Goal: Check status

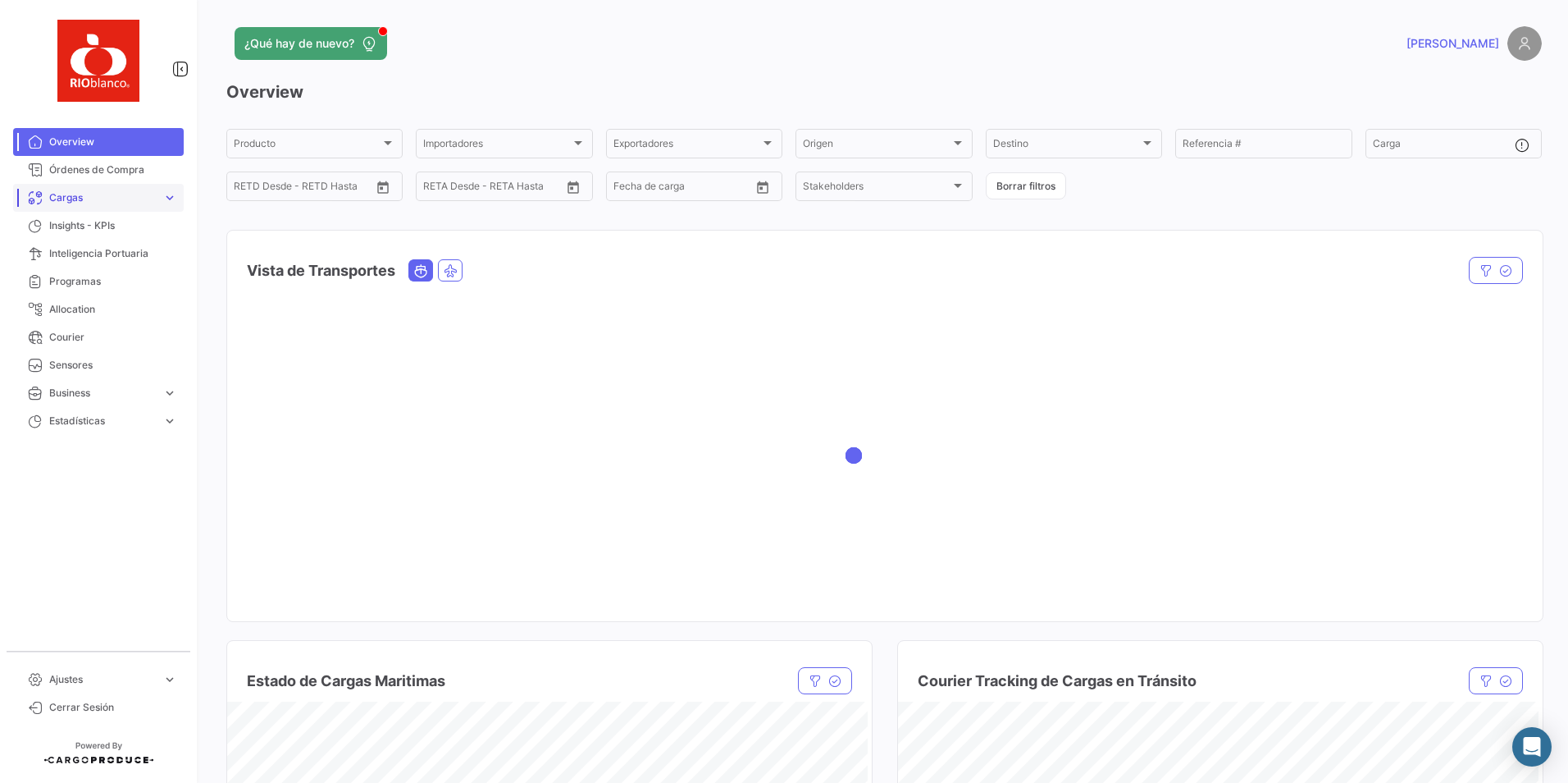
click at [84, 197] on span "Cargas" at bounding box center [102, 197] width 107 height 15
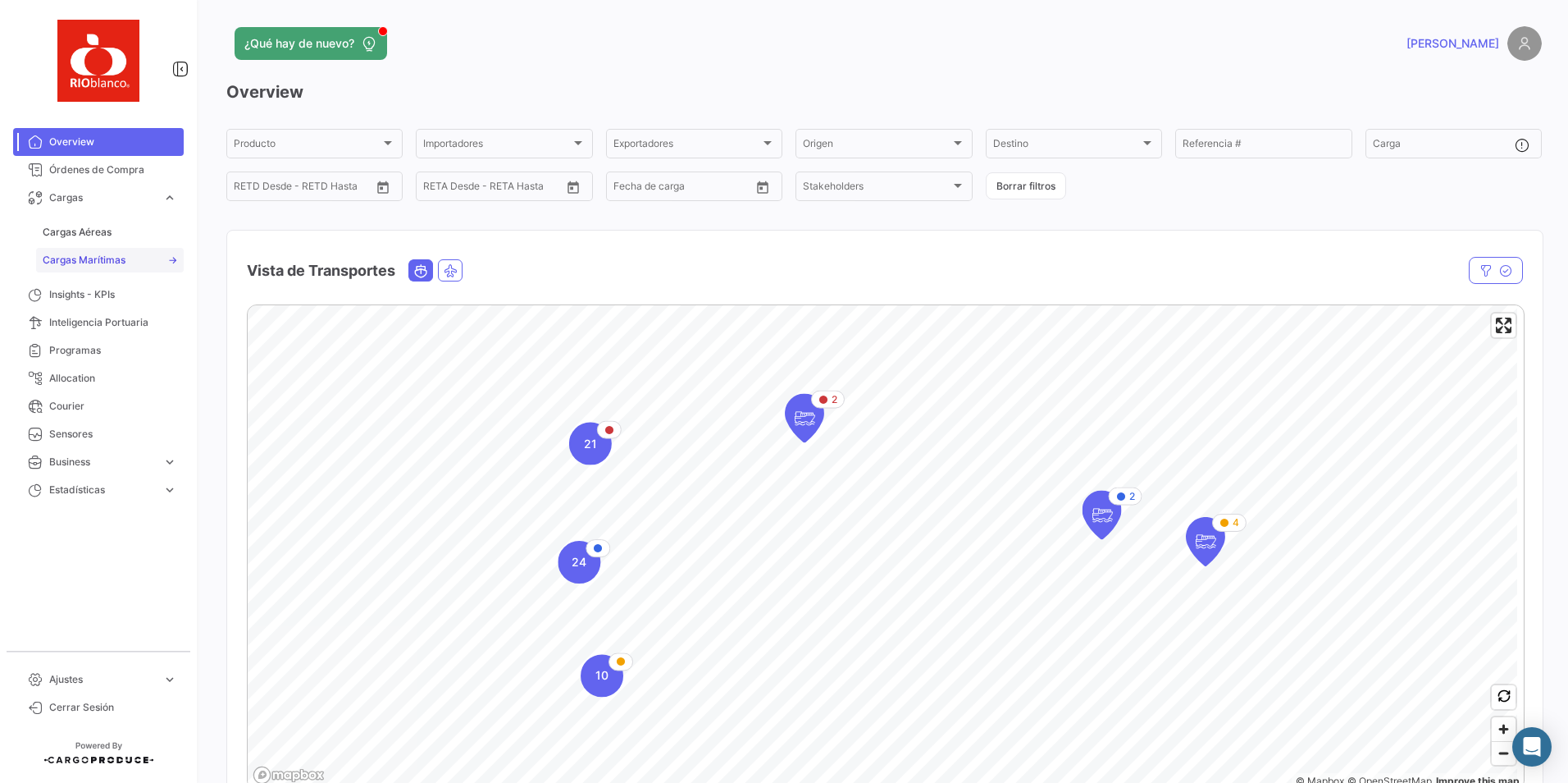
click at [70, 257] on span "Cargas Marítimas" at bounding box center [84, 260] width 83 height 15
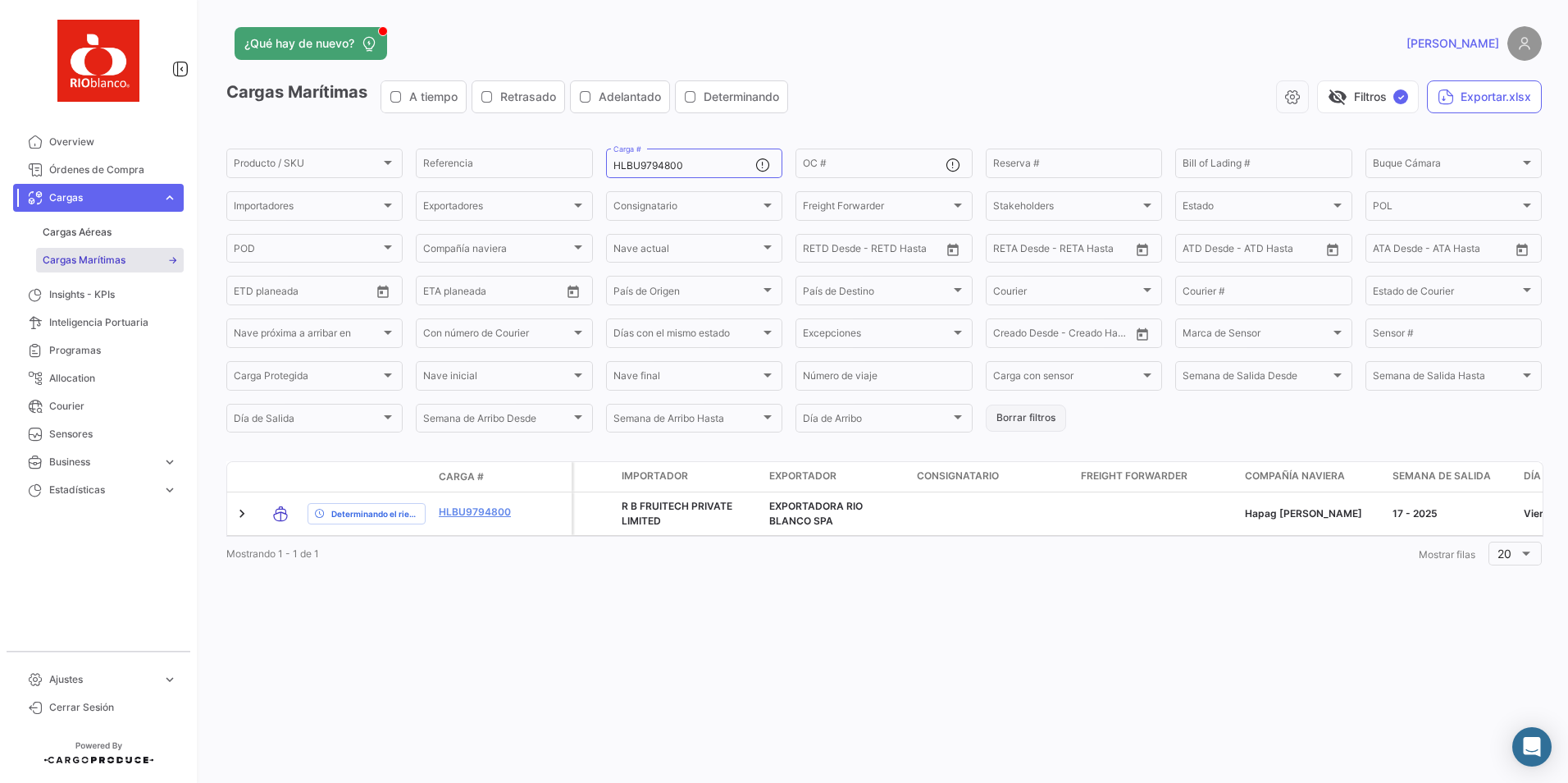
click at [1002, 417] on button "Borrar filtros" at bounding box center [1026, 418] width 80 height 27
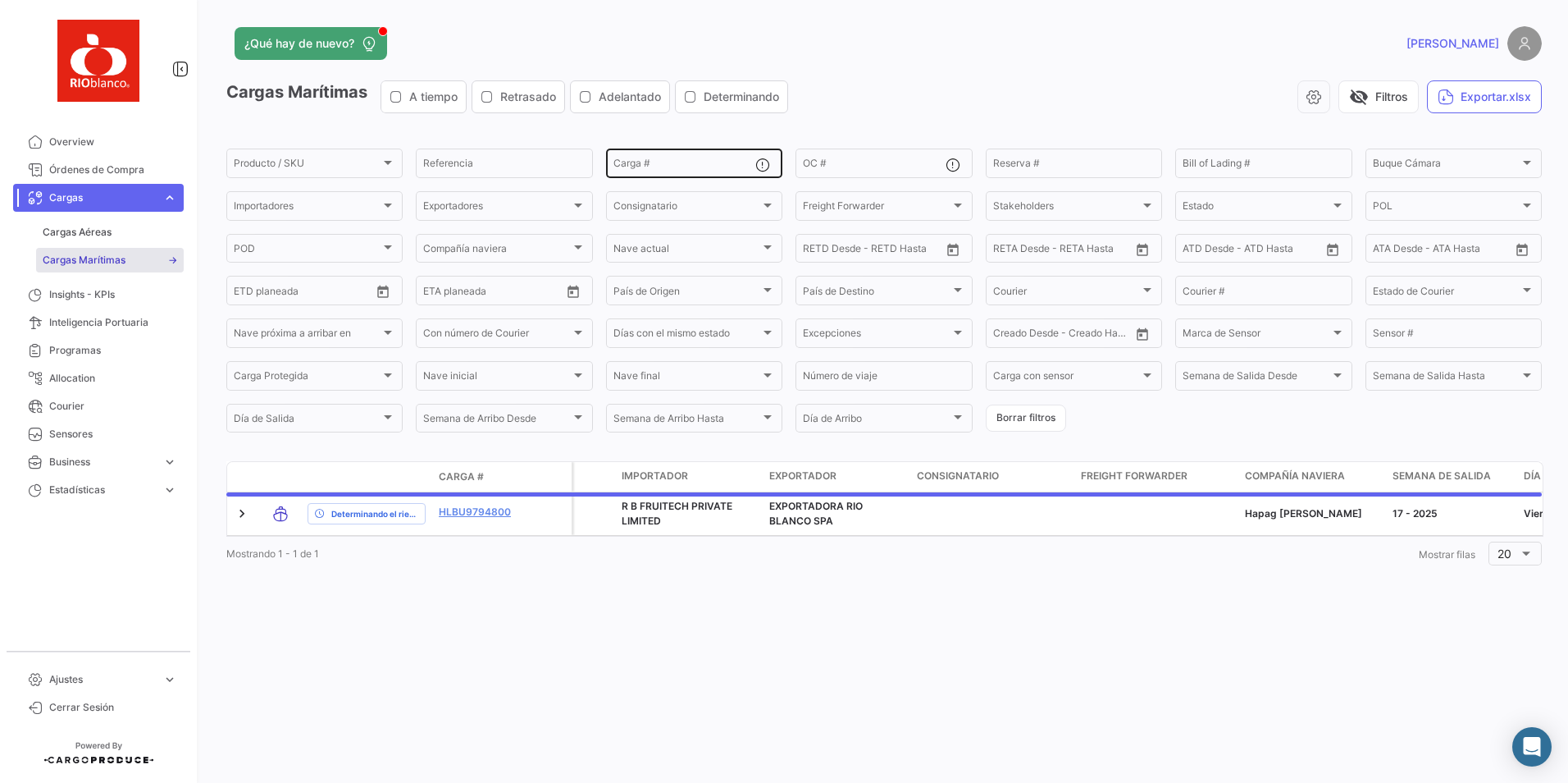
click at [641, 163] on input "Carga #" at bounding box center [684, 166] width 142 height 12
paste input "CXRU1446414"
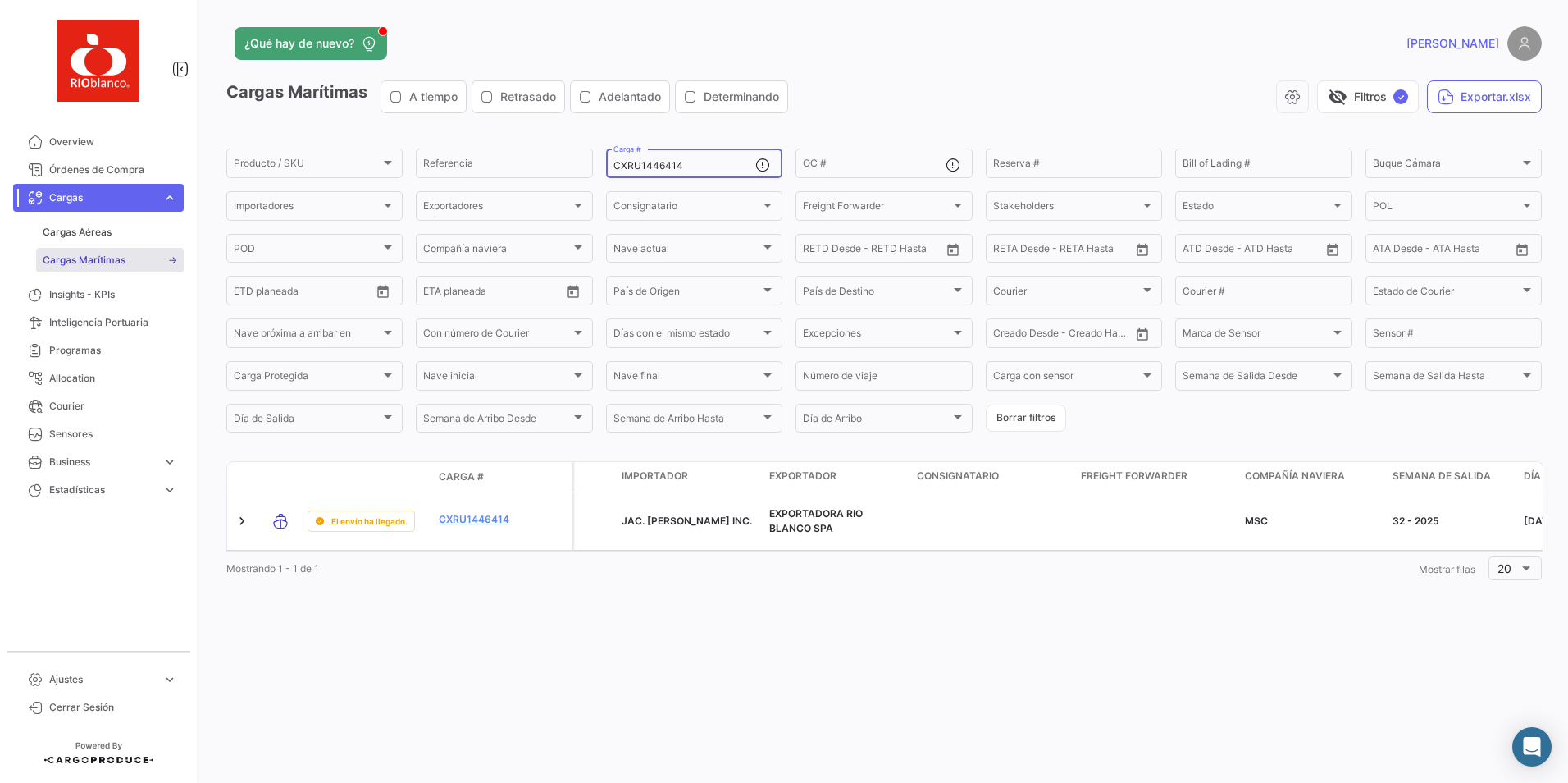
click at [653, 167] on input "CXRU1446414" at bounding box center [684, 166] width 142 height 12
paste input "SUDU8095676"
click at [706, 165] on input "SUDU8095676" at bounding box center [684, 166] width 142 height 12
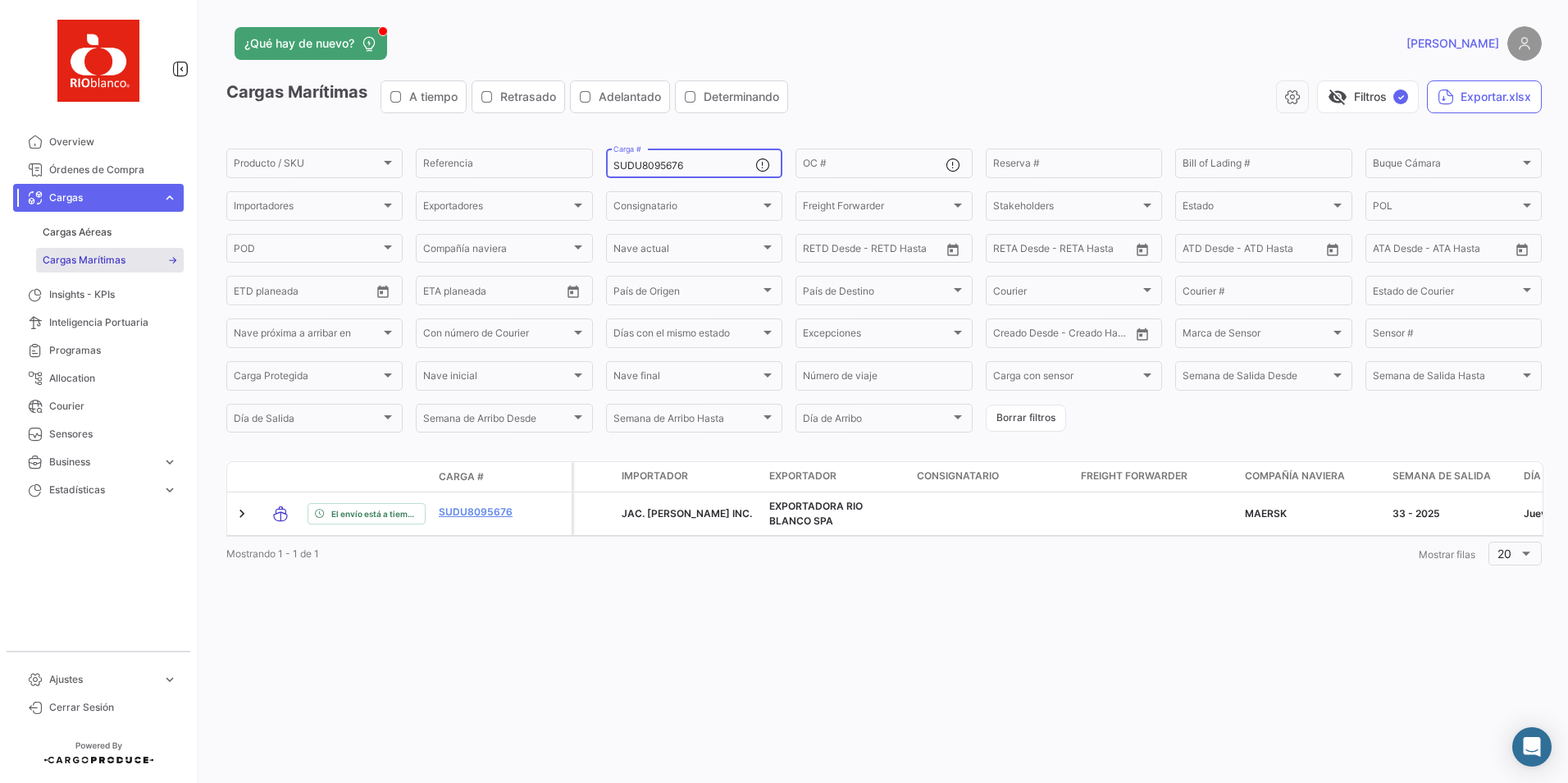
click at [706, 165] on input "SUDU8095676" at bounding box center [684, 166] width 142 height 12
paste input "MNBU0110193"
drag, startPoint x: 727, startPoint y: 182, endPoint x: 708, endPoint y: 164, distance: 26.2
click at [727, 182] on form "Producto / SKU Producto / SKU Referencia MNBU0110193 Carga # OC # Reserva # Bil…" at bounding box center [884, 290] width 1315 height 289
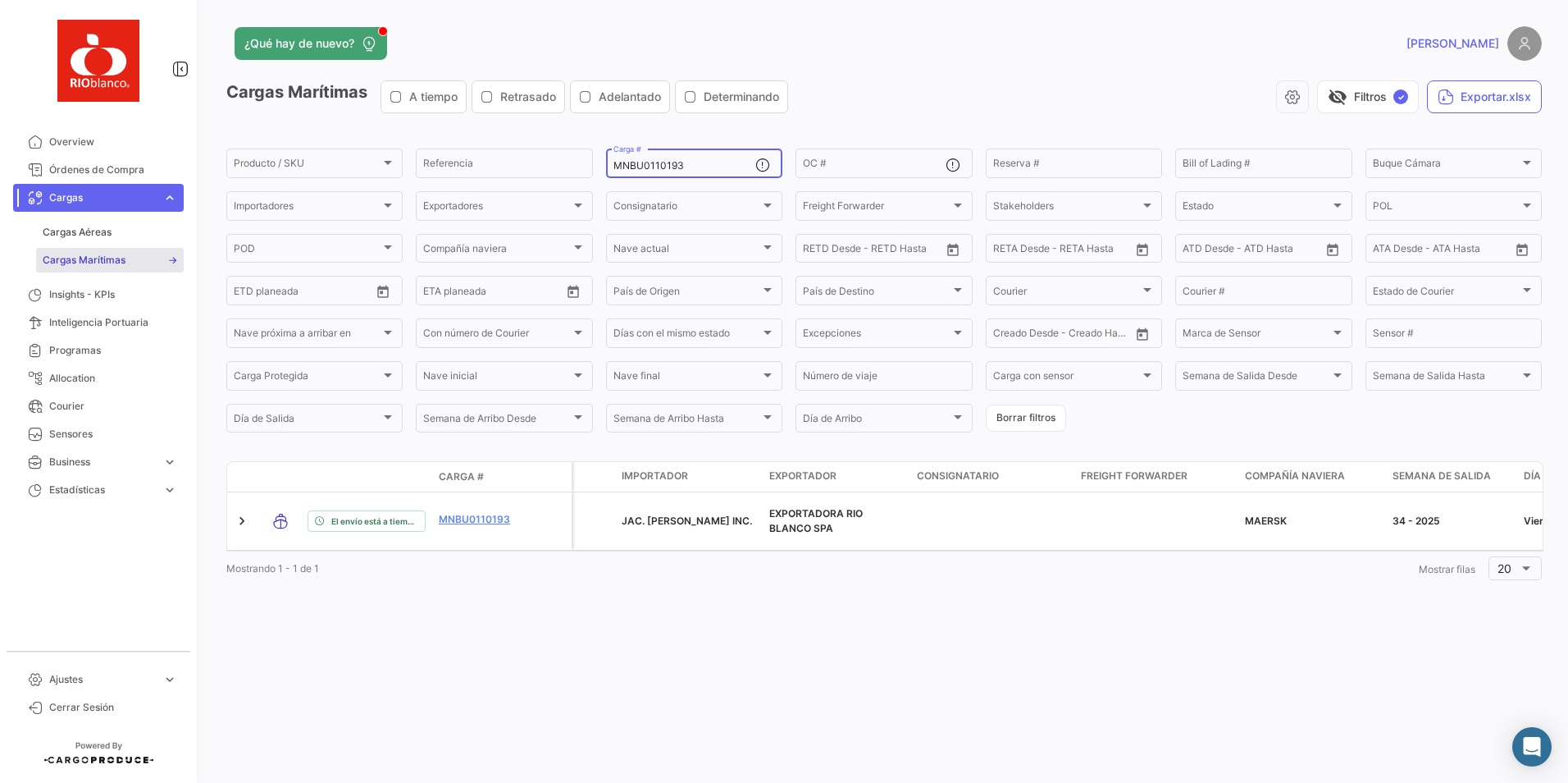
click at [708, 163] on input "MNBU0110193" at bounding box center [684, 166] width 142 height 12
paste input "TTNU845547"
type input "TTNU8455473"
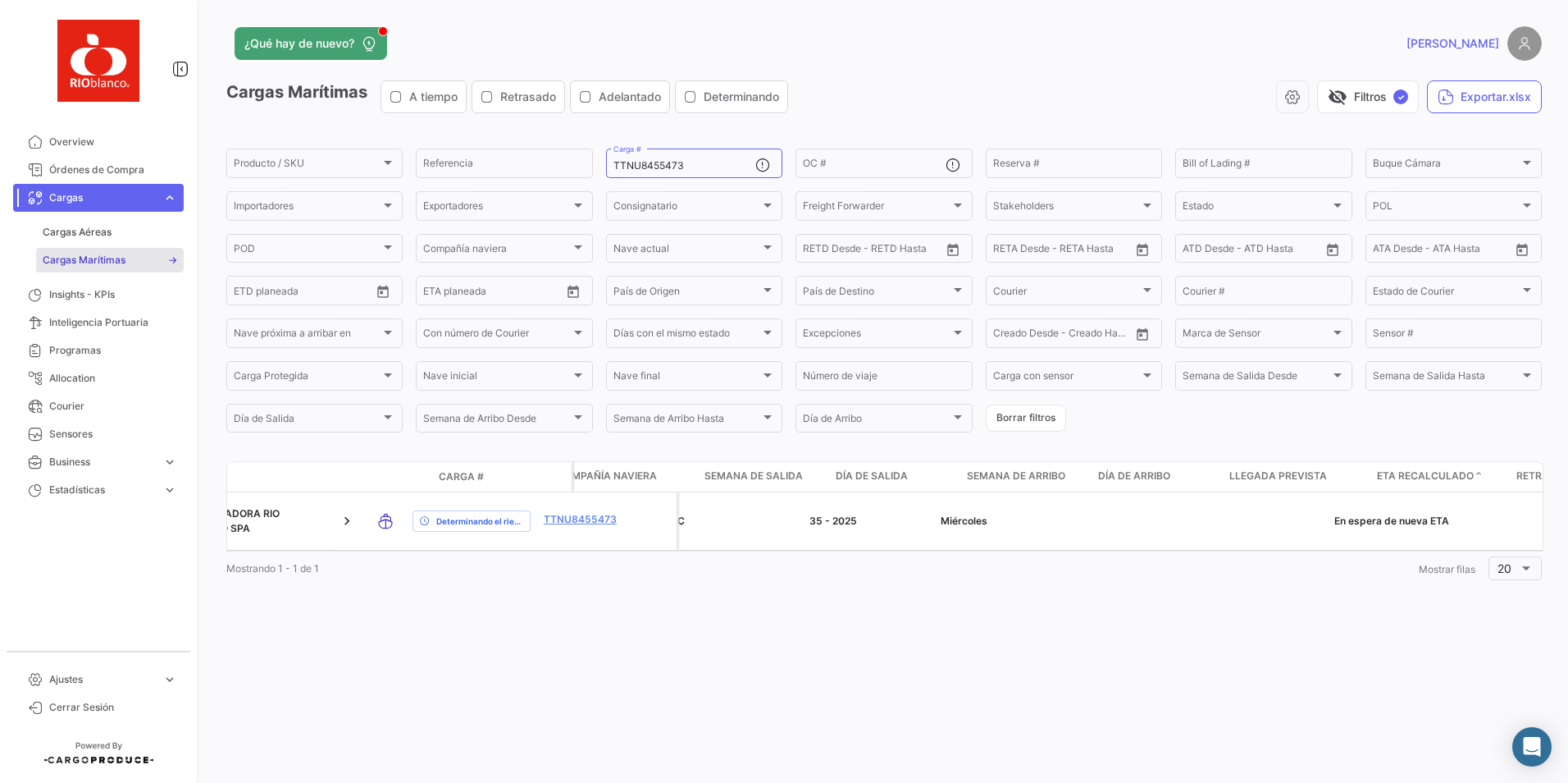
scroll to position [0, 720]
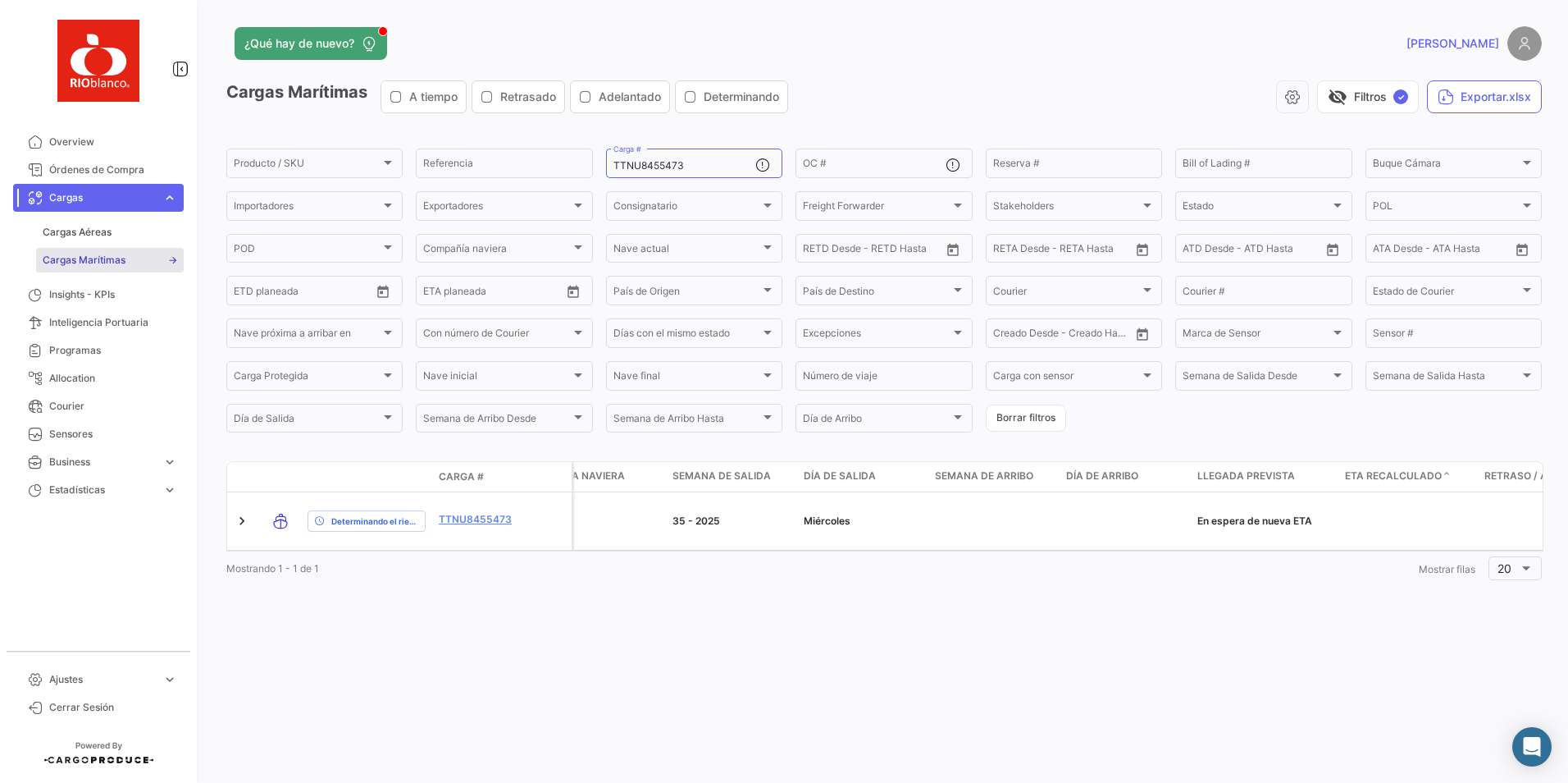
click at [581, 553] on div "Mostrando 1 - 1 de 1 1 Mostrar filas 20" at bounding box center [884, 568] width 1315 height 30
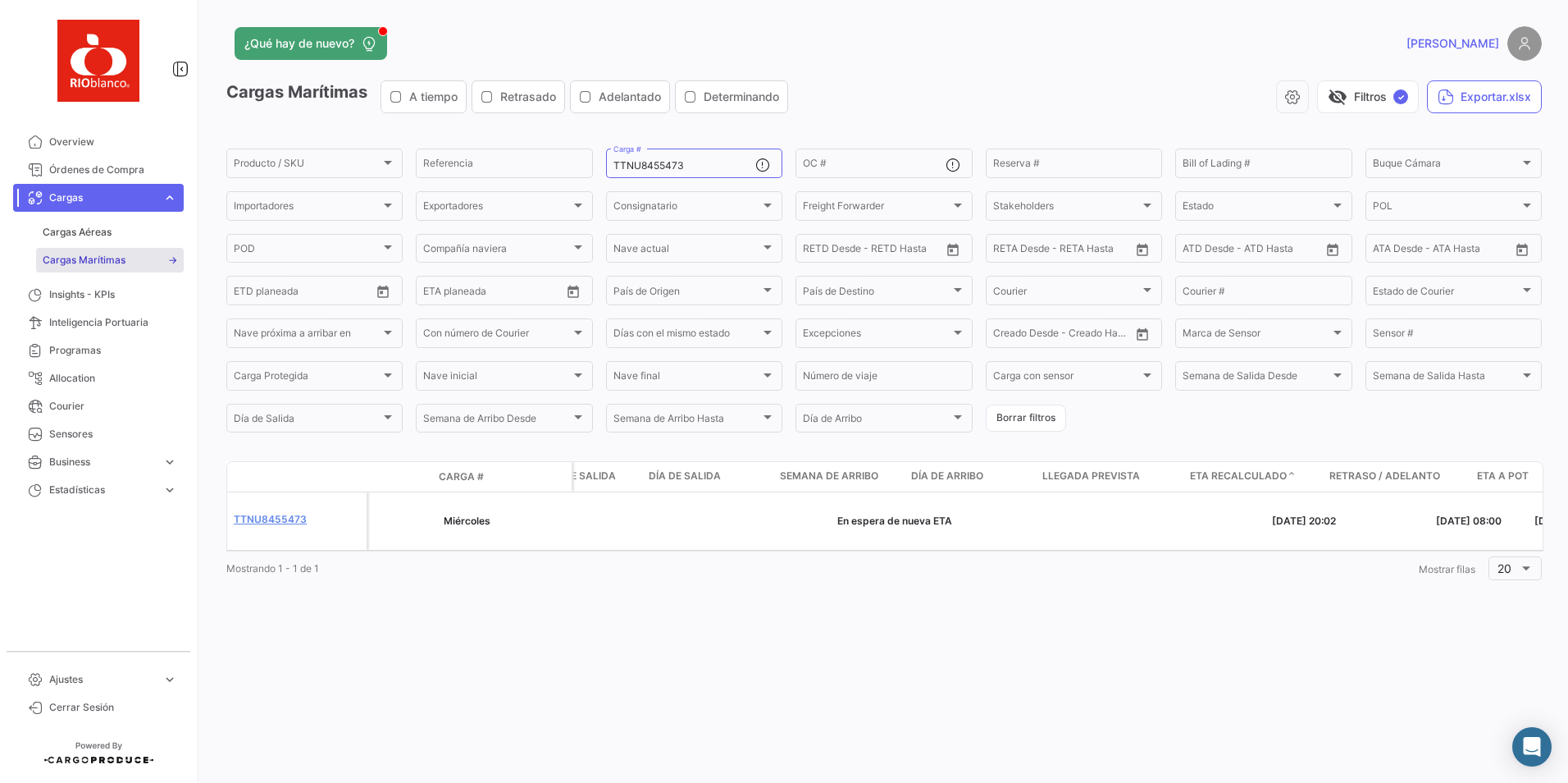
scroll to position [0, 0]
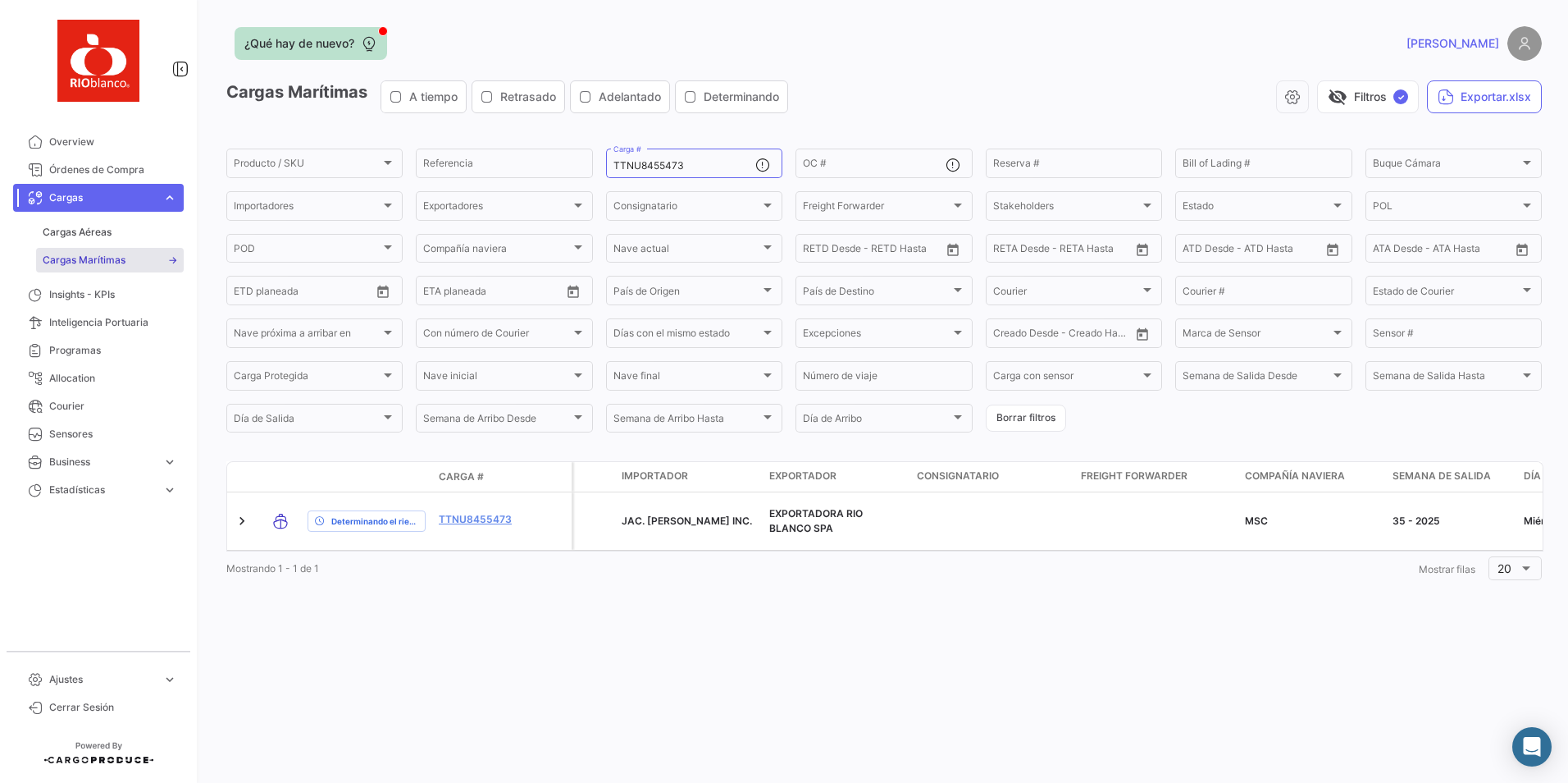
click at [375, 45] on icon at bounding box center [369, 44] width 17 height 17
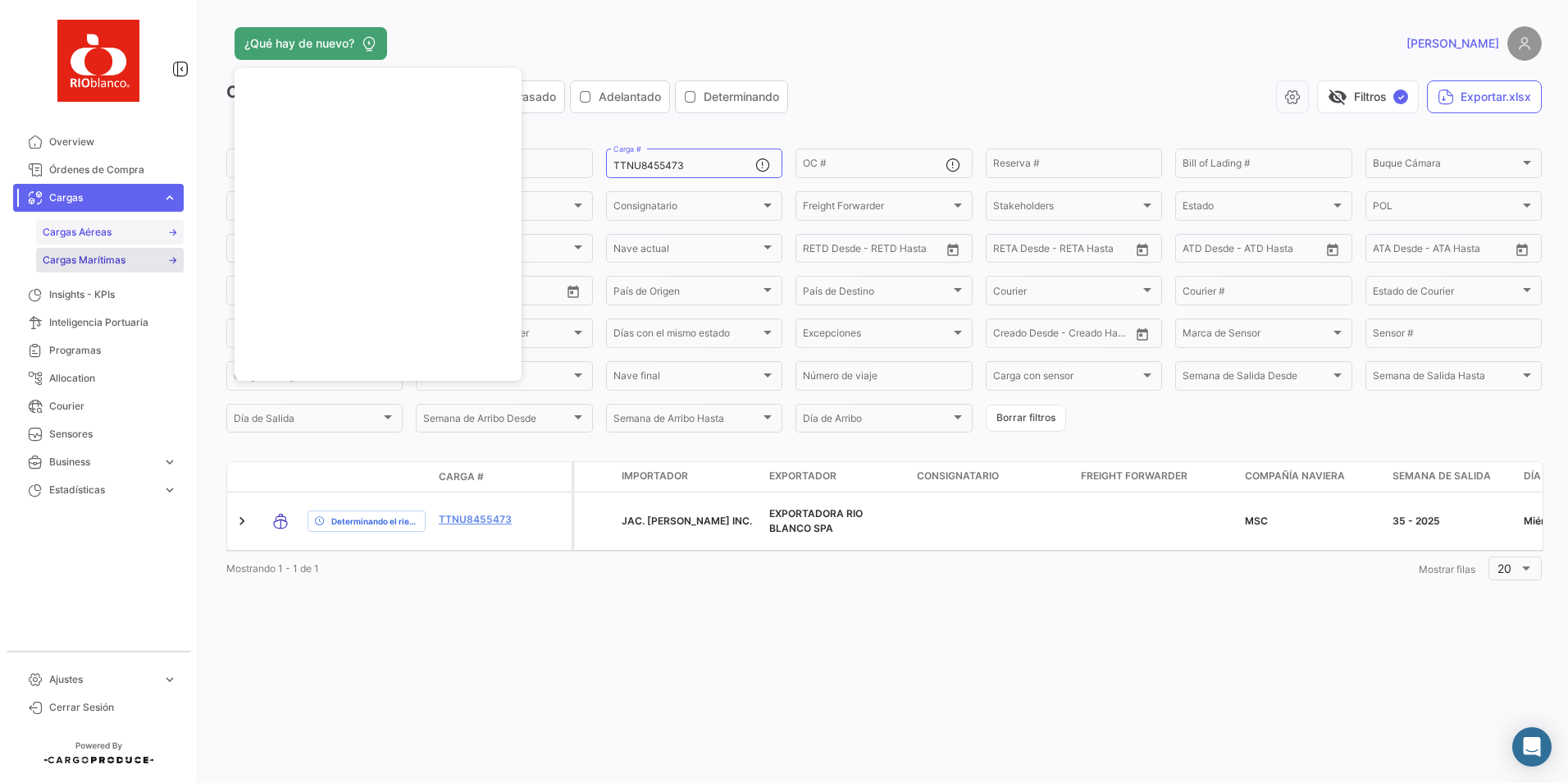
click at [73, 231] on span "Cargas Aéreas" at bounding box center [76, 232] width 69 height 15
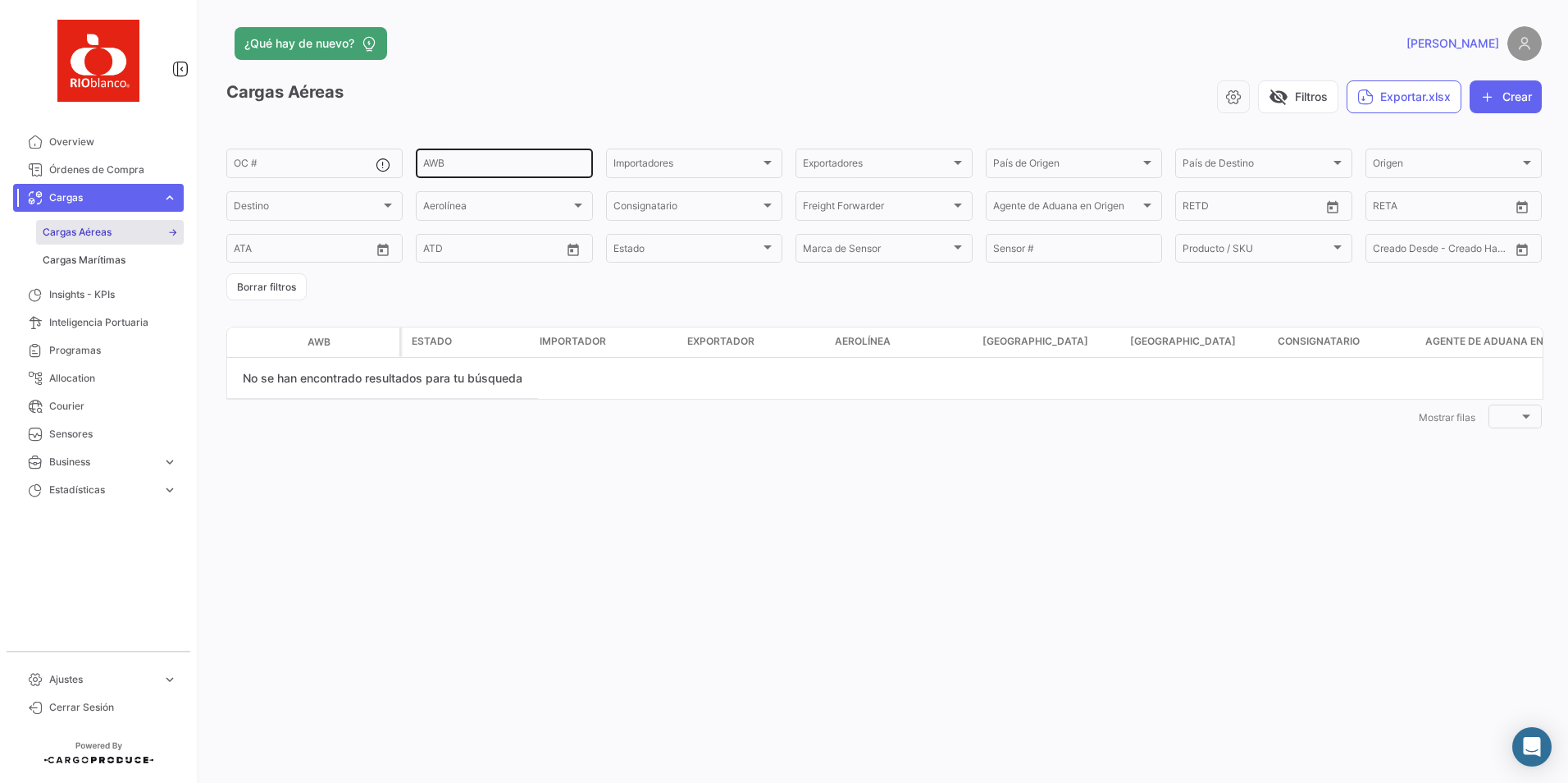
click at [551, 161] on input "AWB" at bounding box center [503, 166] width 162 height 12
paste input "001-60846531"
click at [503, 164] on input "001-60846531" at bounding box center [503, 166] width 162 height 12
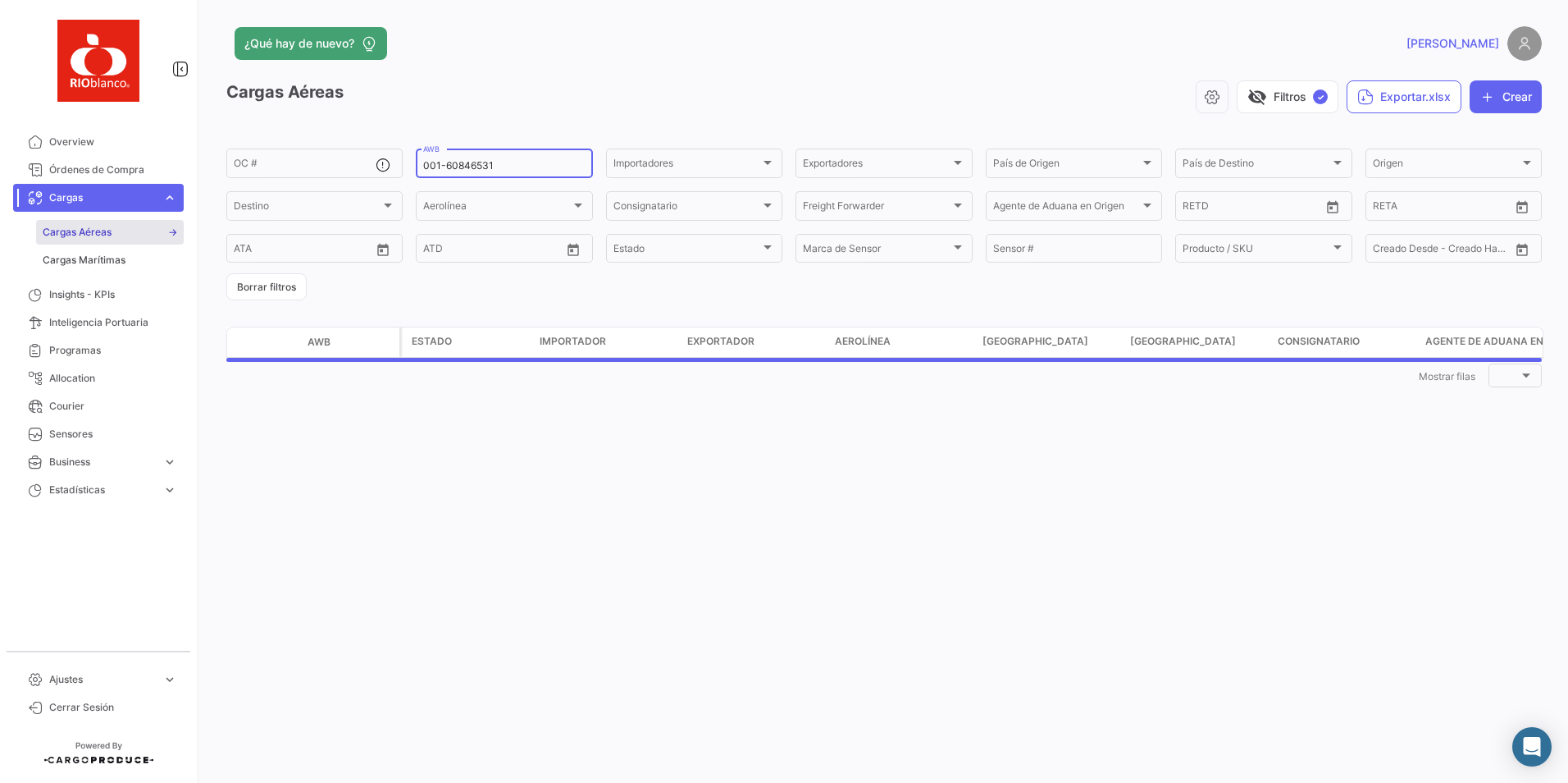
type input "001-60846531"
drag, startPoint x: 515, startPoint y: 153, endPoint x: 454, endPoint y: 168, distance: 62.8
click at [0, 0] on div "OC # 001-60846531 AWB Importadores Importadores Exportadores Exportadores País …" at bounding box center [0, 0] width 0 height 0
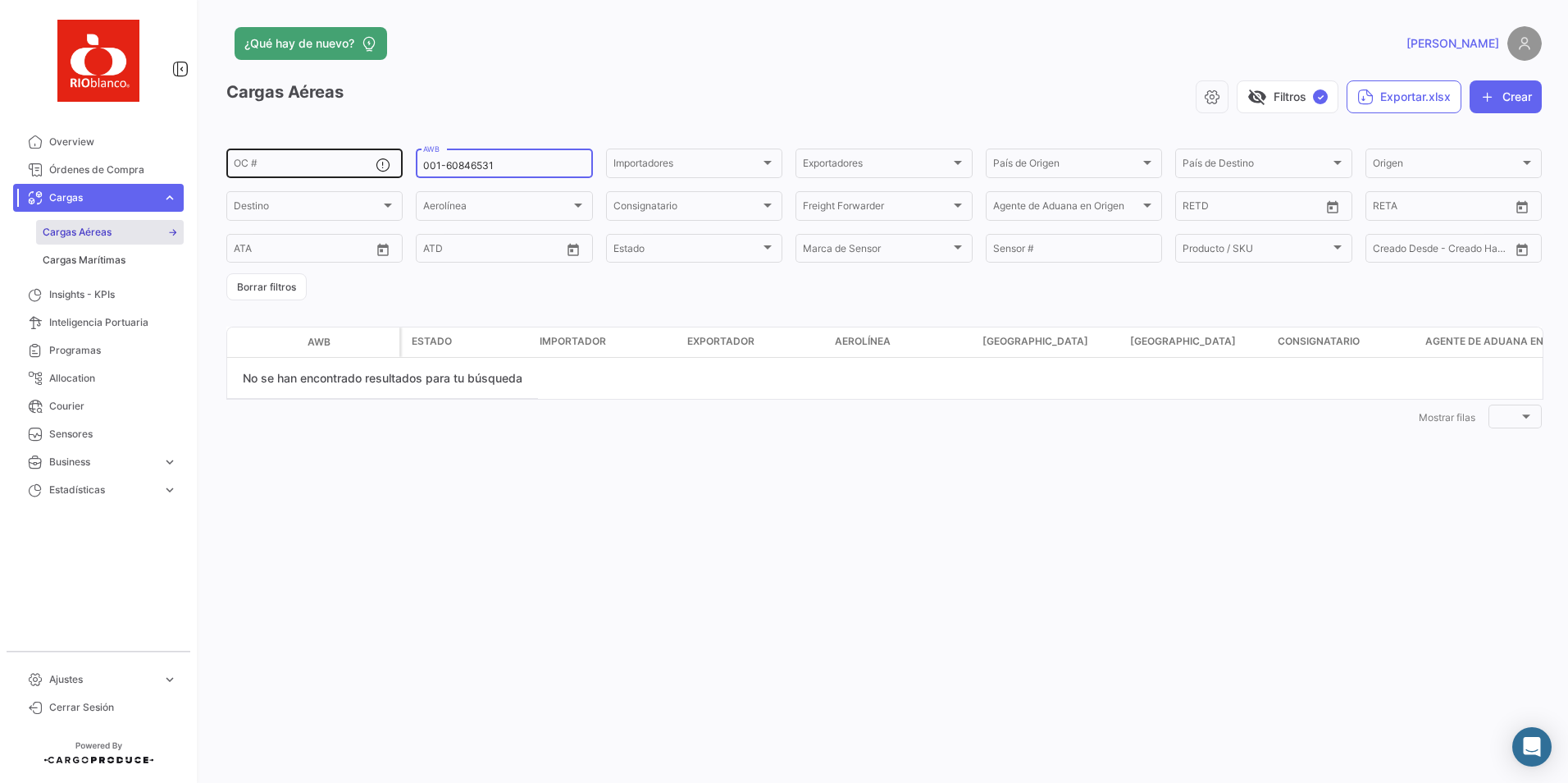
drag, startPoint x: 482, startPoint y: 163, endPoint x: 279, endPoint y: 160, distance: 203.0
click at [0, 0] on div "OC # 001-60846531 AWB Importadores Importadores Exportadores Exportadores País …" at bounding box center [0, 0] width 0 height 0
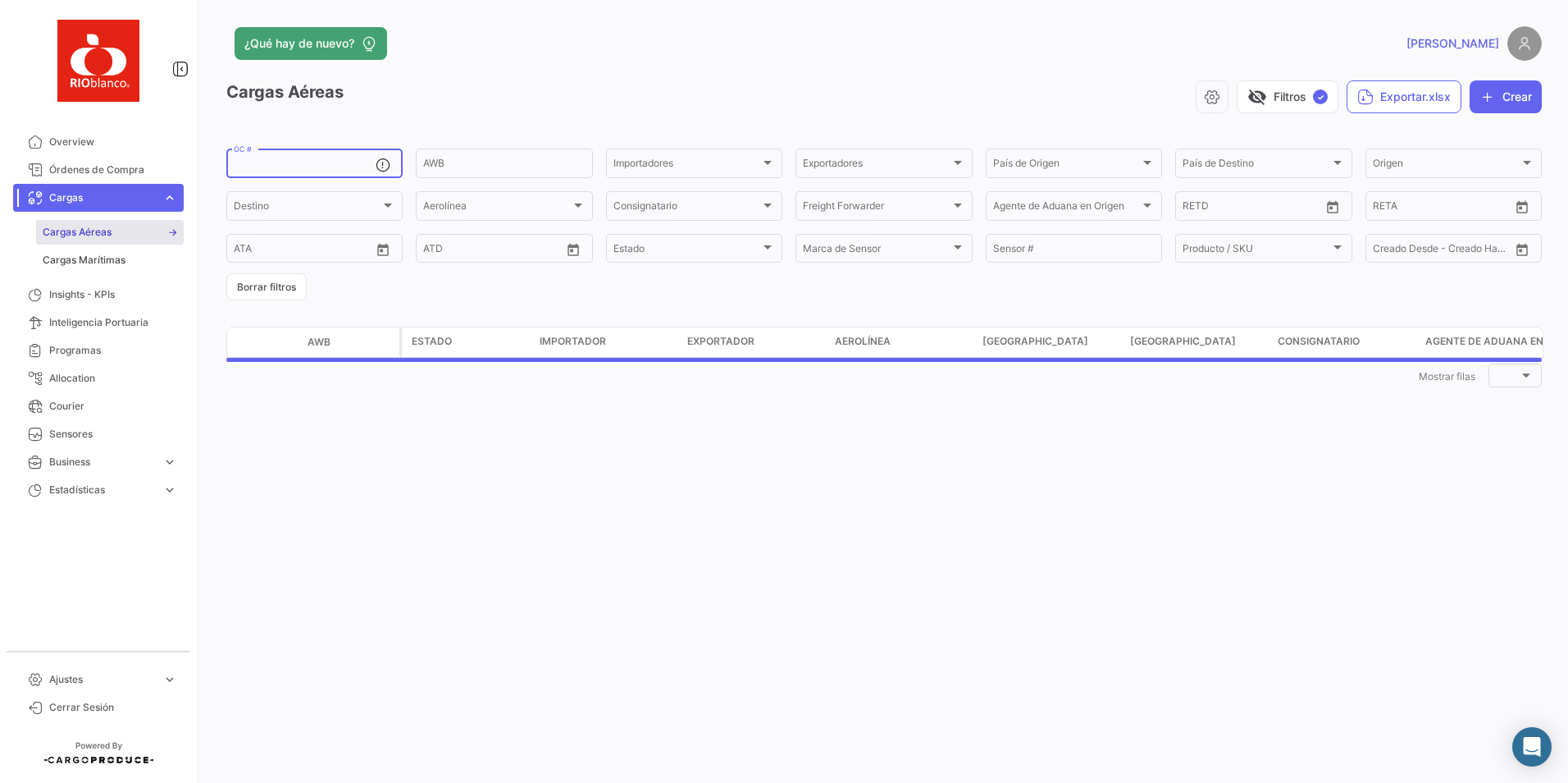
click at [333, 162] on input "OC #" at bounding box center [304, 166] width 142 height 12
paste input "001-60846531"
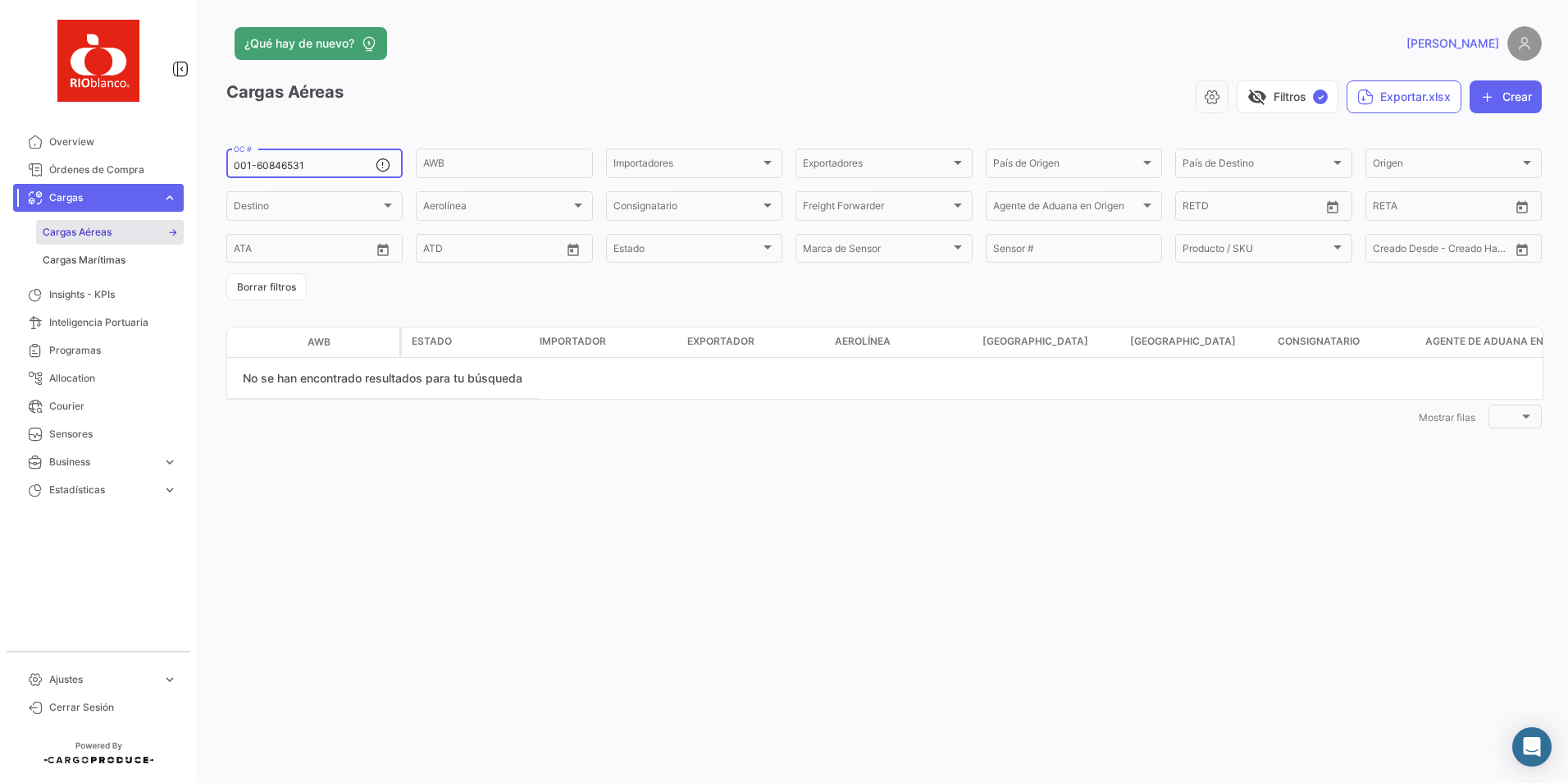
type input "001-60846531"
click at [773, 187] on form "001-60846531 OC # AWB Importadores Importadores Exportadores Exportadores País …" at bounding box center [884, 223] width 1315 height 154
click at [769, 162] on div at bounding box center [768, 163] width 8 height 4
drag, startPoint x: 364, startPoint y: 165, endPoint x: 352, endPoint y: 165, distance: 12.0
click at [362, 165] on div at bounding box center [784, 392] width 1568 height 783
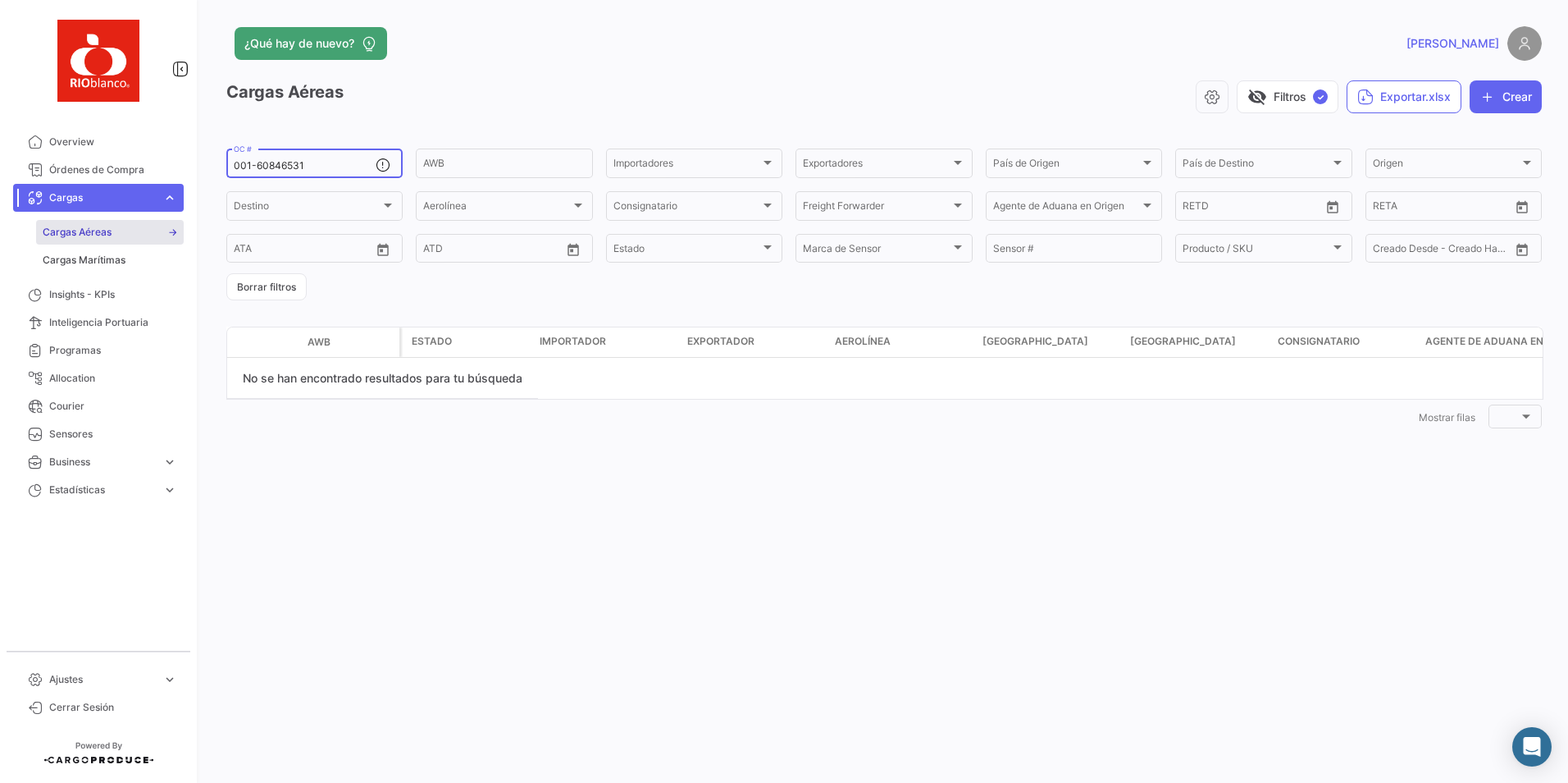
click at [351, 165] on input "001-60846531" at bounding box center [304, 166] width 142 height 12
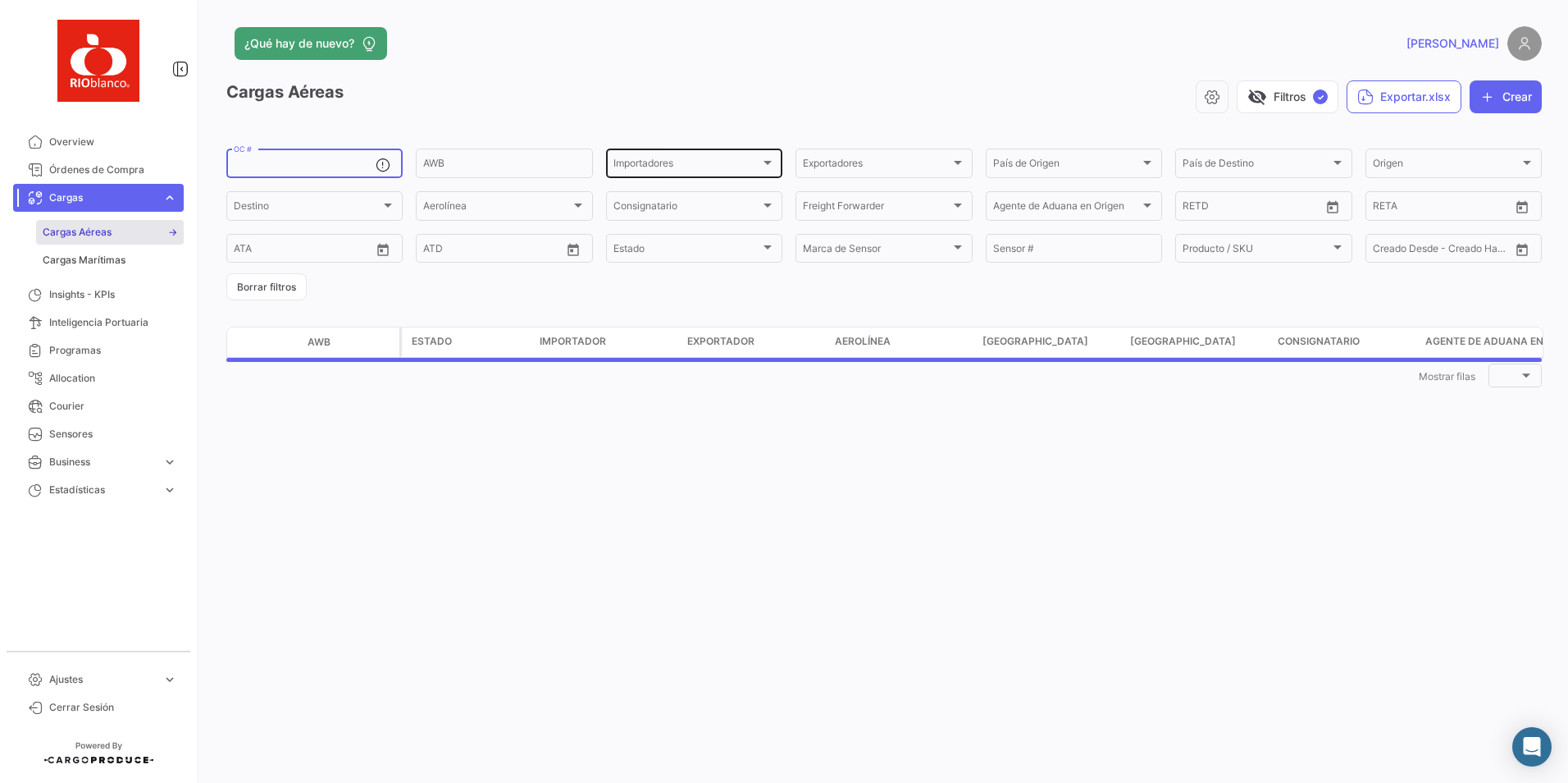
click at [743, 170] on div "Importadores" at bounding box center [687, 166] width 147 height 12
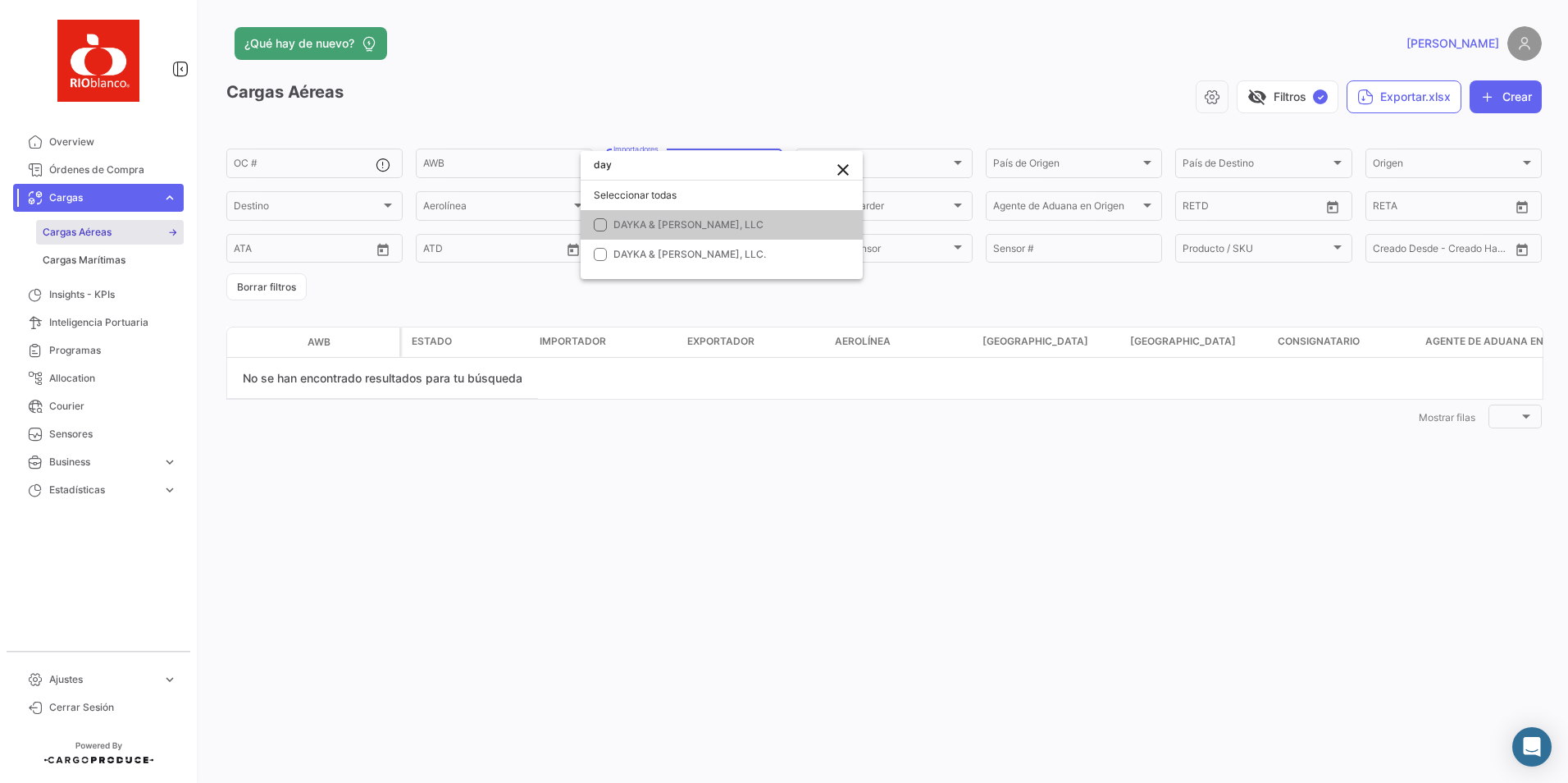
type input "day"
drag, startPoint x: 600, startPoint y: 225, endPoint x: 598, endPoint y: 233, distance: 8.2
click at [600, 226] on mat-pseudo-checkbox at bounding box center [600, 225] width 13 height 13
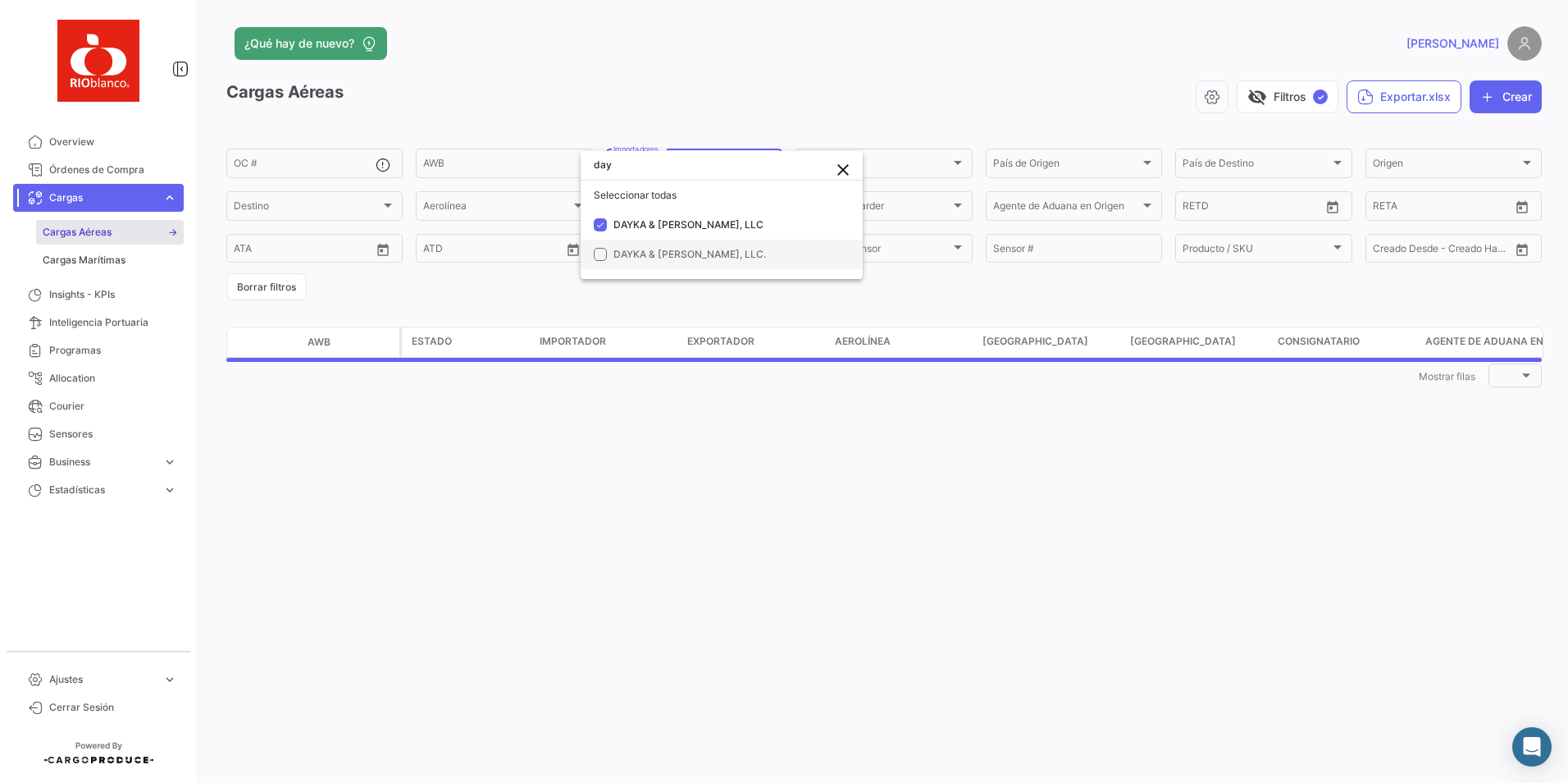
click at [594, 257] on mat-pseudo-checkbox at bounding box center [600, 255] width 13 height 13
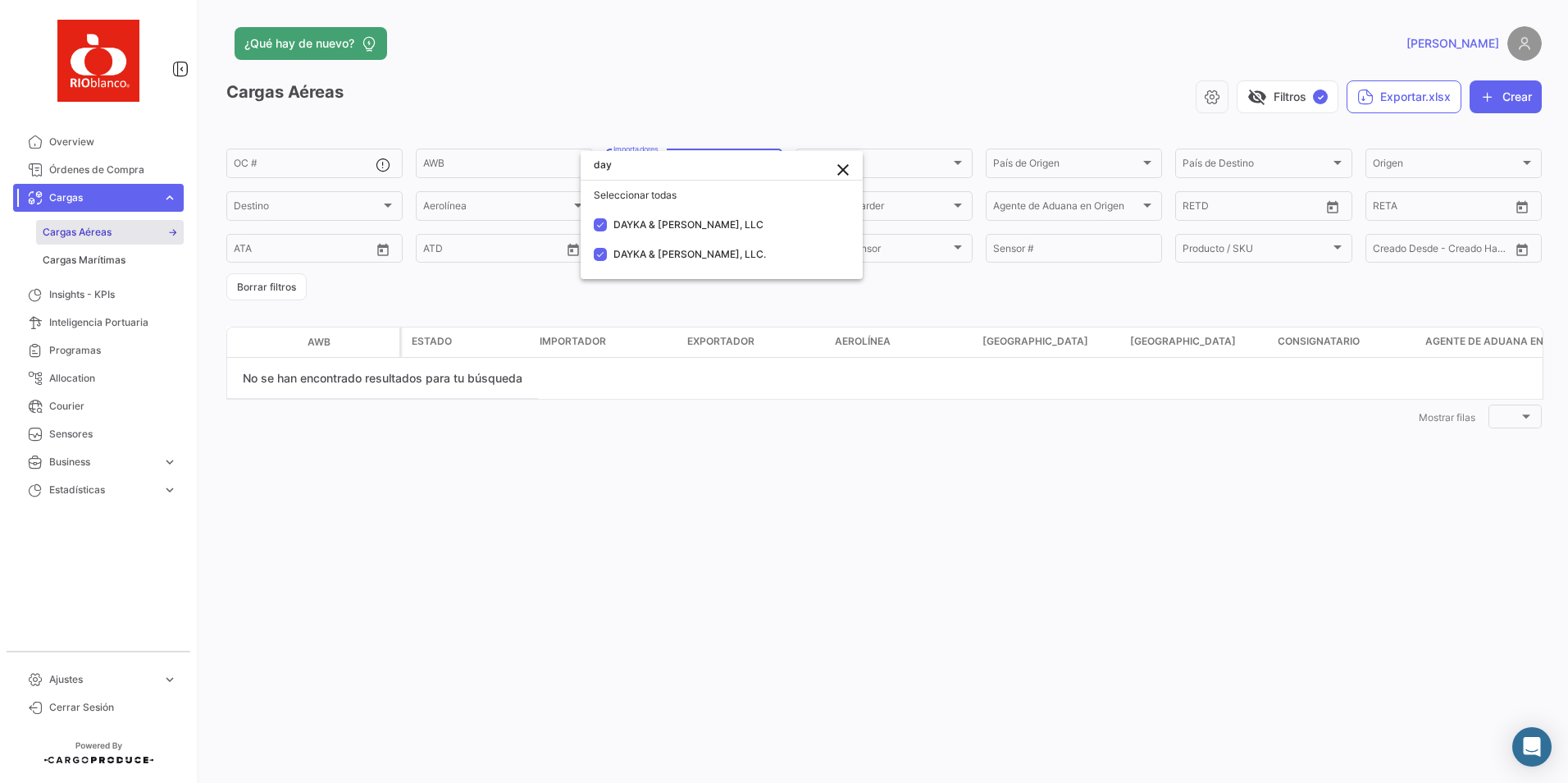
click at [429, 589] on div at bounding box center [784, 392] width 1568 height 783
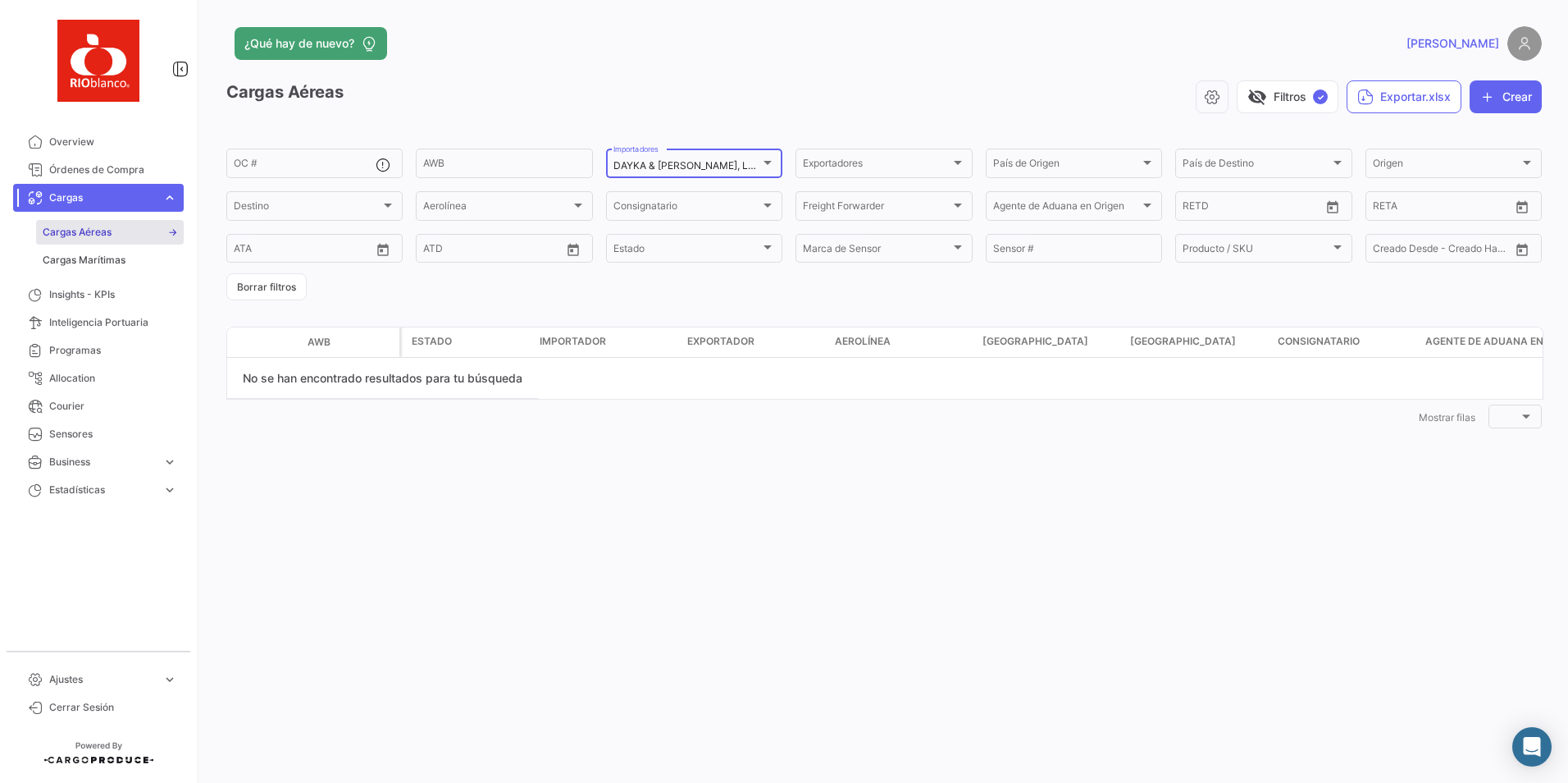
click at [776, 158] on div "DAYKA & [PERSON_NAME], LLC, DAYKA & [PERSON_NAME], LLC. Importadores" at bounding box center [694, 162] width 177 height 32
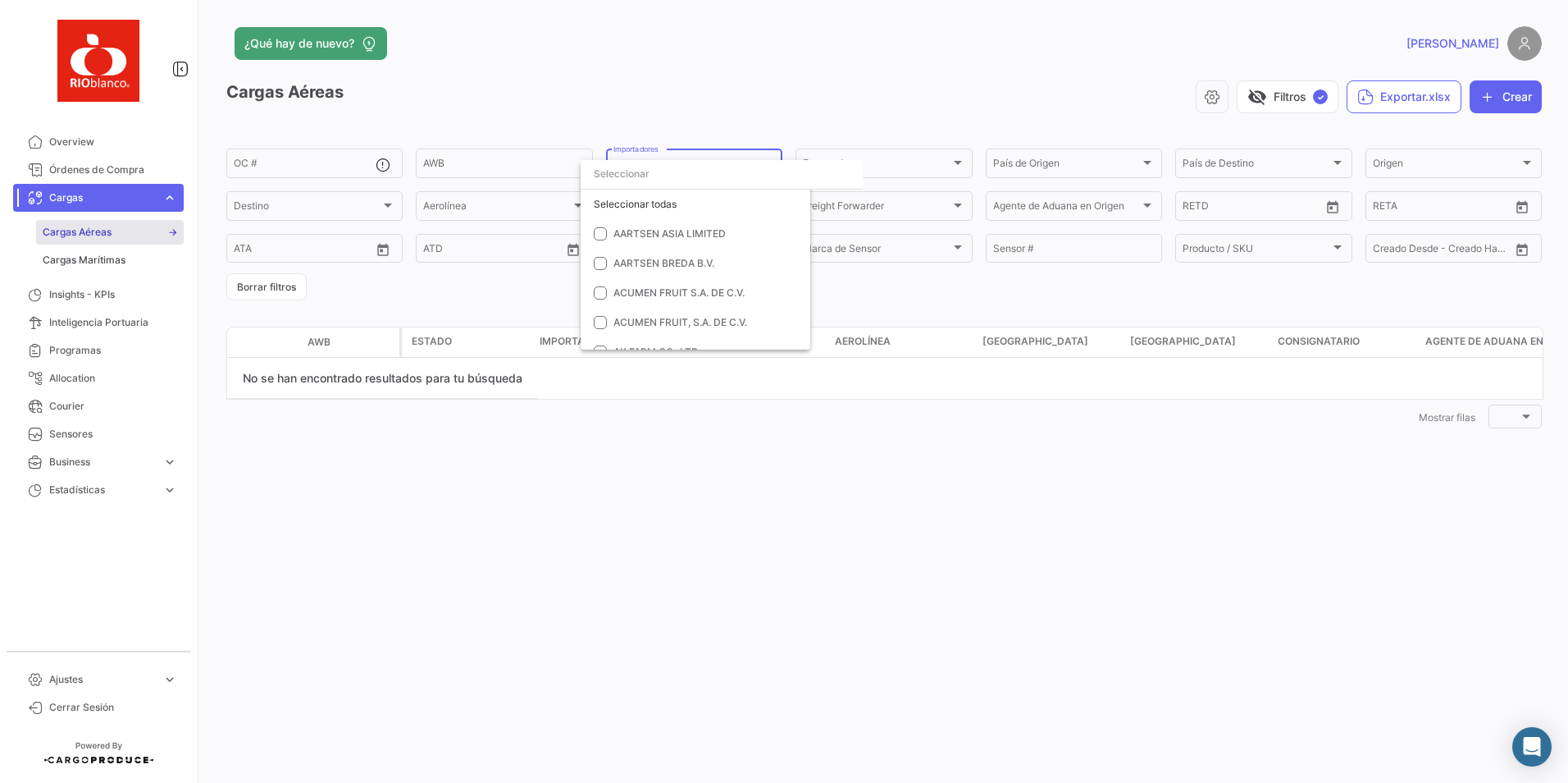
scroll to position [1056, 0]
click at [602, 236] on mat-pseudo-checkbox at bounding box center [600, 236] width 13 height 13
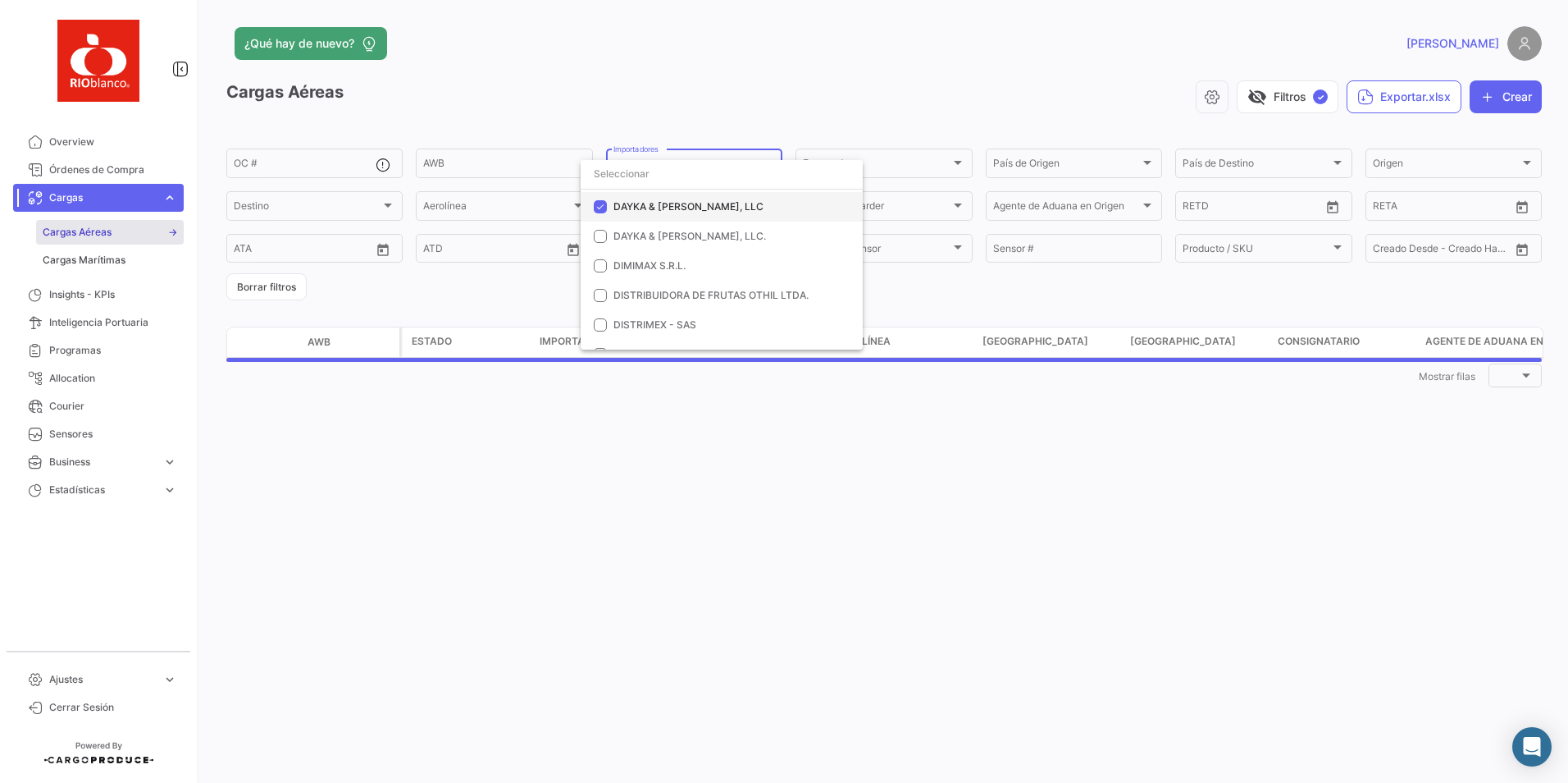
click at [602, 207] on mat-pseudo-checkbox at bounding box center [600, 207] width 13 height 13
click at [719, 457] on div at bounding box center [784, 392] width 1568 height 783
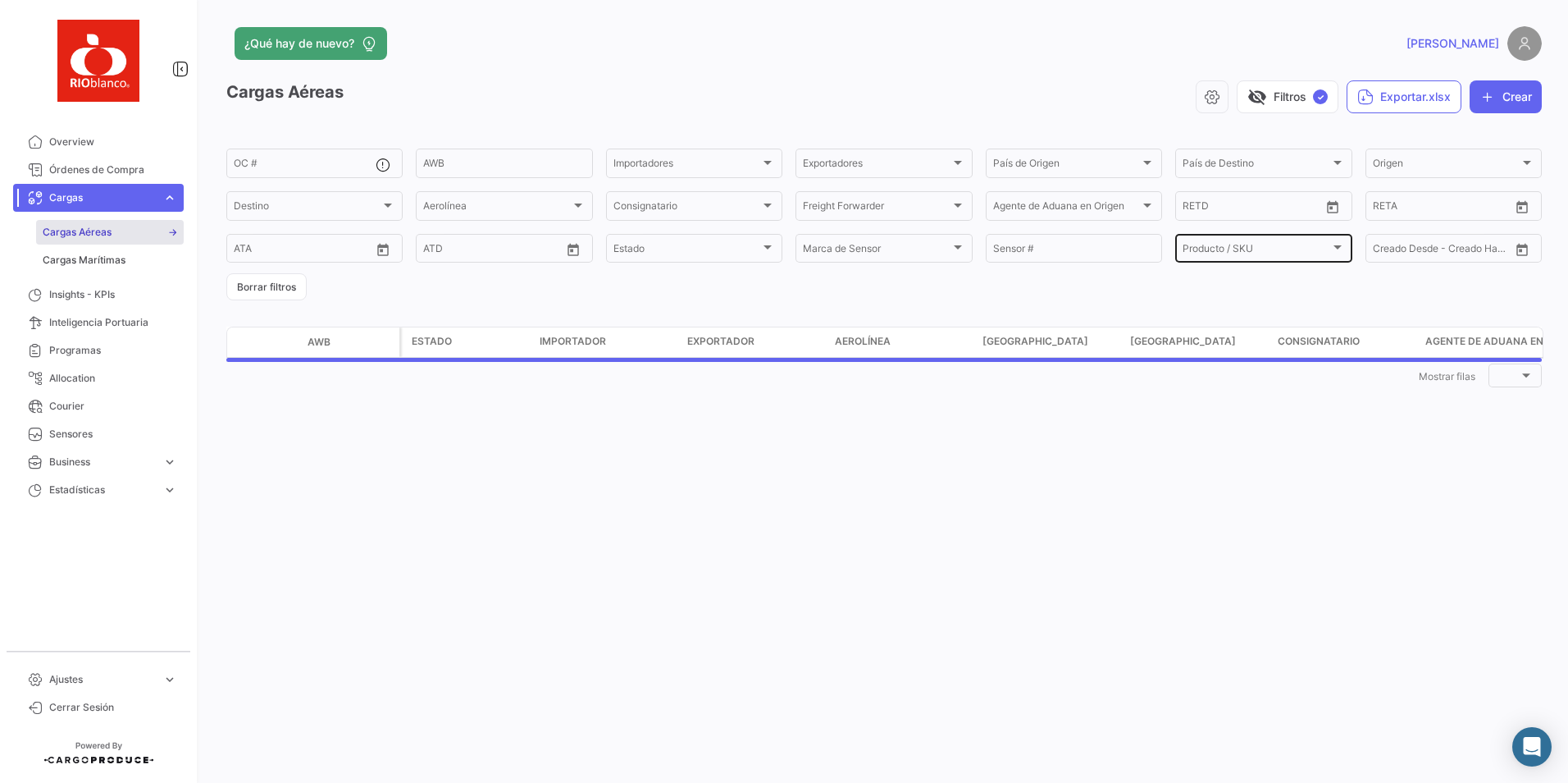
click at [1231, 241] on div "Producto / SKU Producto / SKU" at bounding box center [1263, 247] width 162 height 32
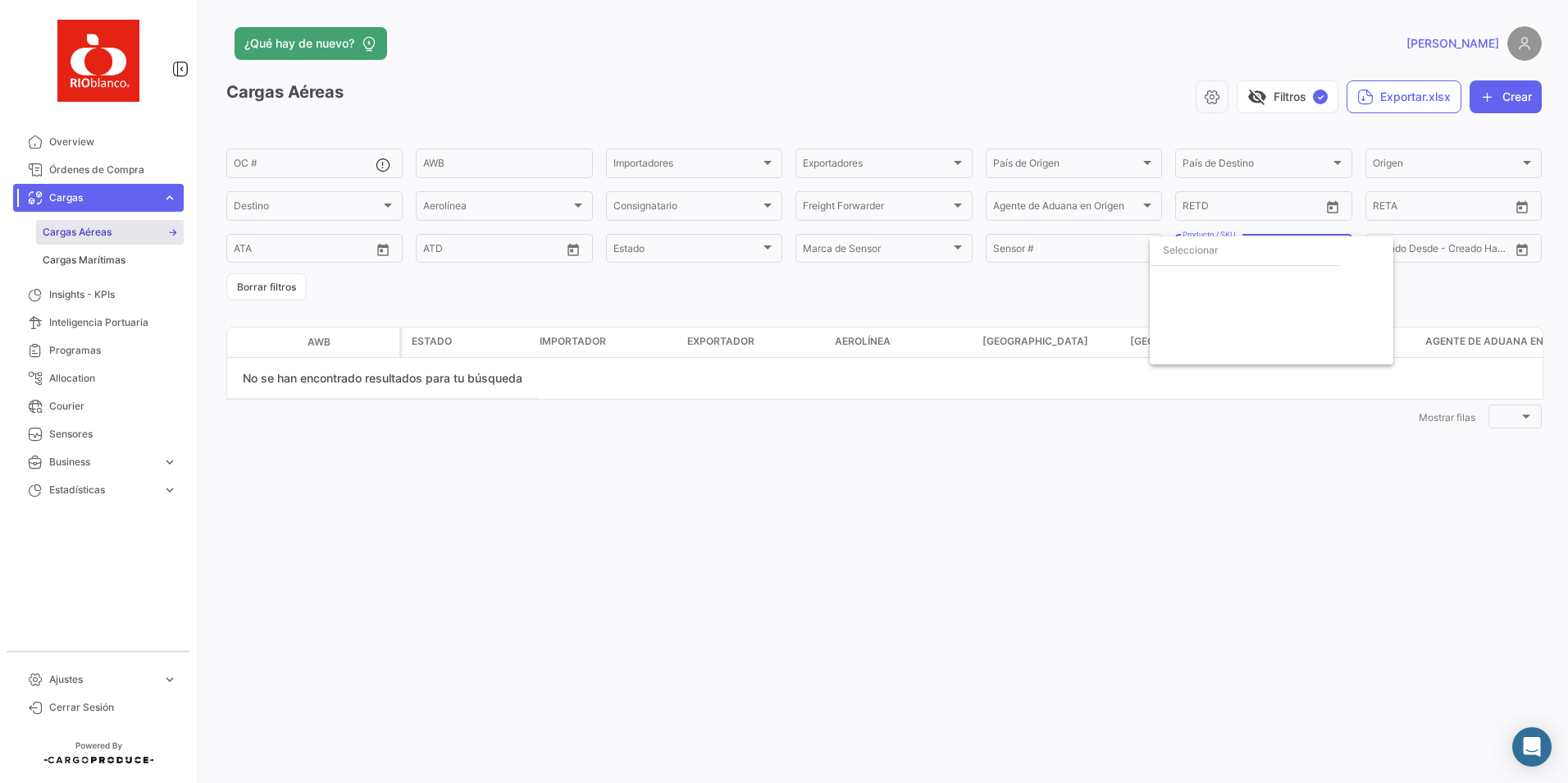
click at [1232, 490] on div at bounding box center [784, 392] width 1568 height 783
click at [1240, 256] on div "Producto / SKU Producto / SKU" at bounding box center [1263, 247] width 162 height 32
drag, startPoint x: 1240, startPoint y: 256, endPoint x: 1304, endPoint y: 288, distance: 71.6
click at [1303, 288] on div "Deseleccionar todas" at bounding box center [1272, 300] width 244 height 128
click at [1229, 256] on input "dropdown search" at bounding box center [1272, 250] width 244 height 30
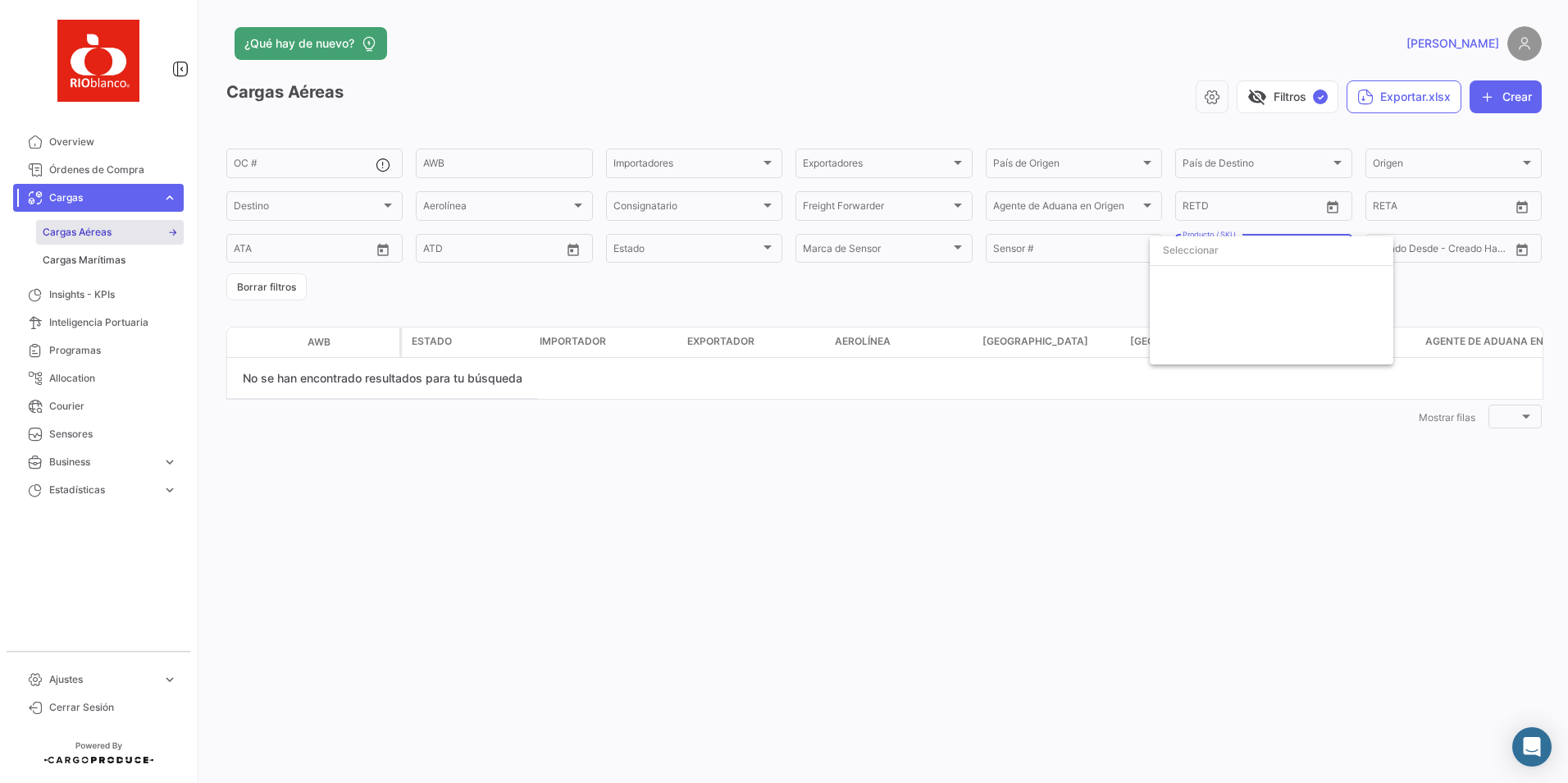
type input "s"
type input "a"
type input "p"
click at [745, 436] on div at bounding box center [784, 392] width 1568 height 783
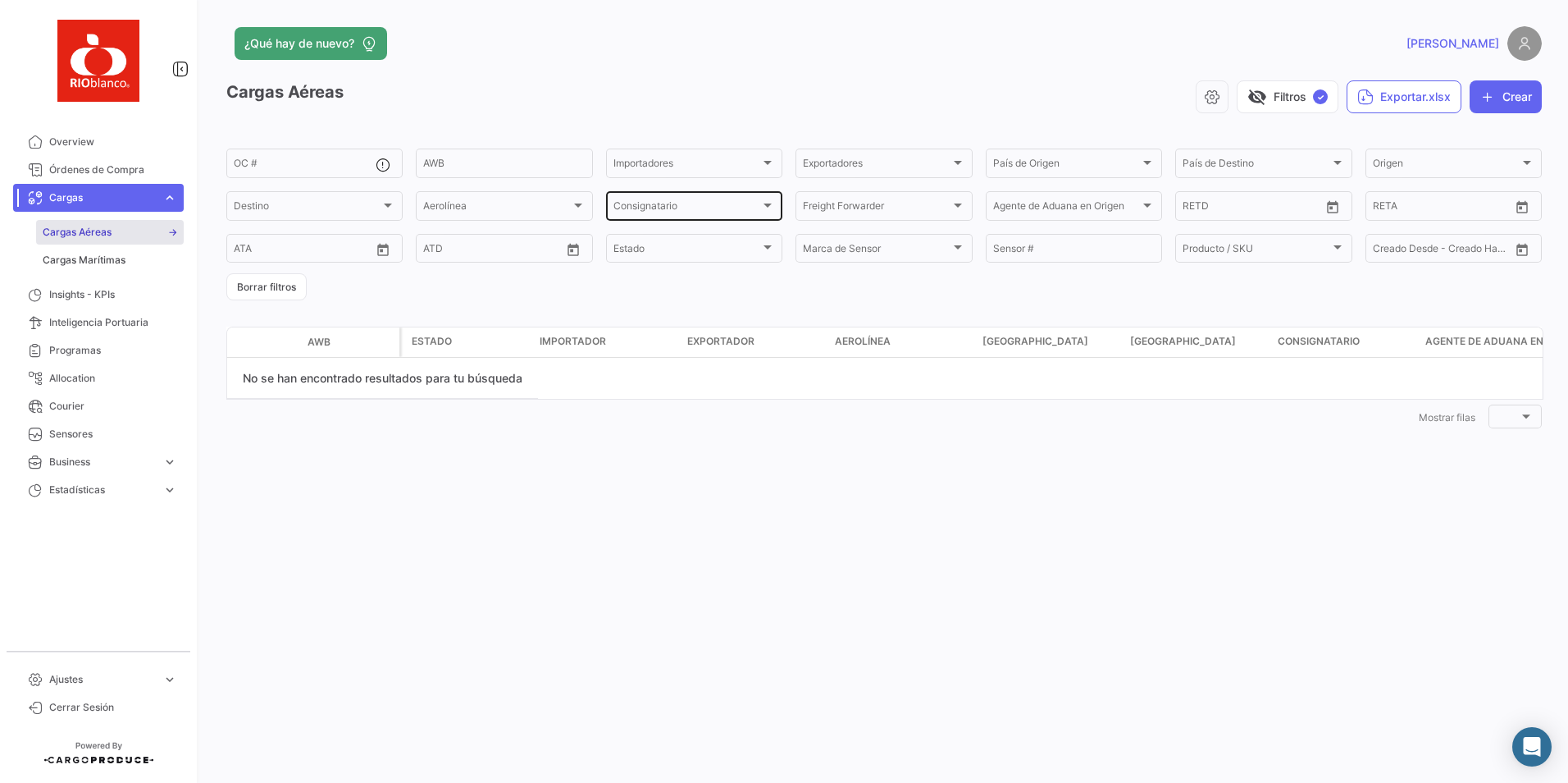
click at [665, 206] on span "Consignatario" at bounding box center [687, 208] width 147 height 12
click at [851, 479] on div at bounding box center [784, 392] width 1568 height 783
drag, startPoint x: 61, startPoint y: 231, endPoint x: 77, endPoint y: 245, distance: 21.3
click at [61, 231] on span "Cargas Aéreas" at bounding box center [76, 232] width 69 height 15
drag, startPoint x: 76, startPoint y: 246, endPoint x: 75, endPoint y: 260, distance: 14.0
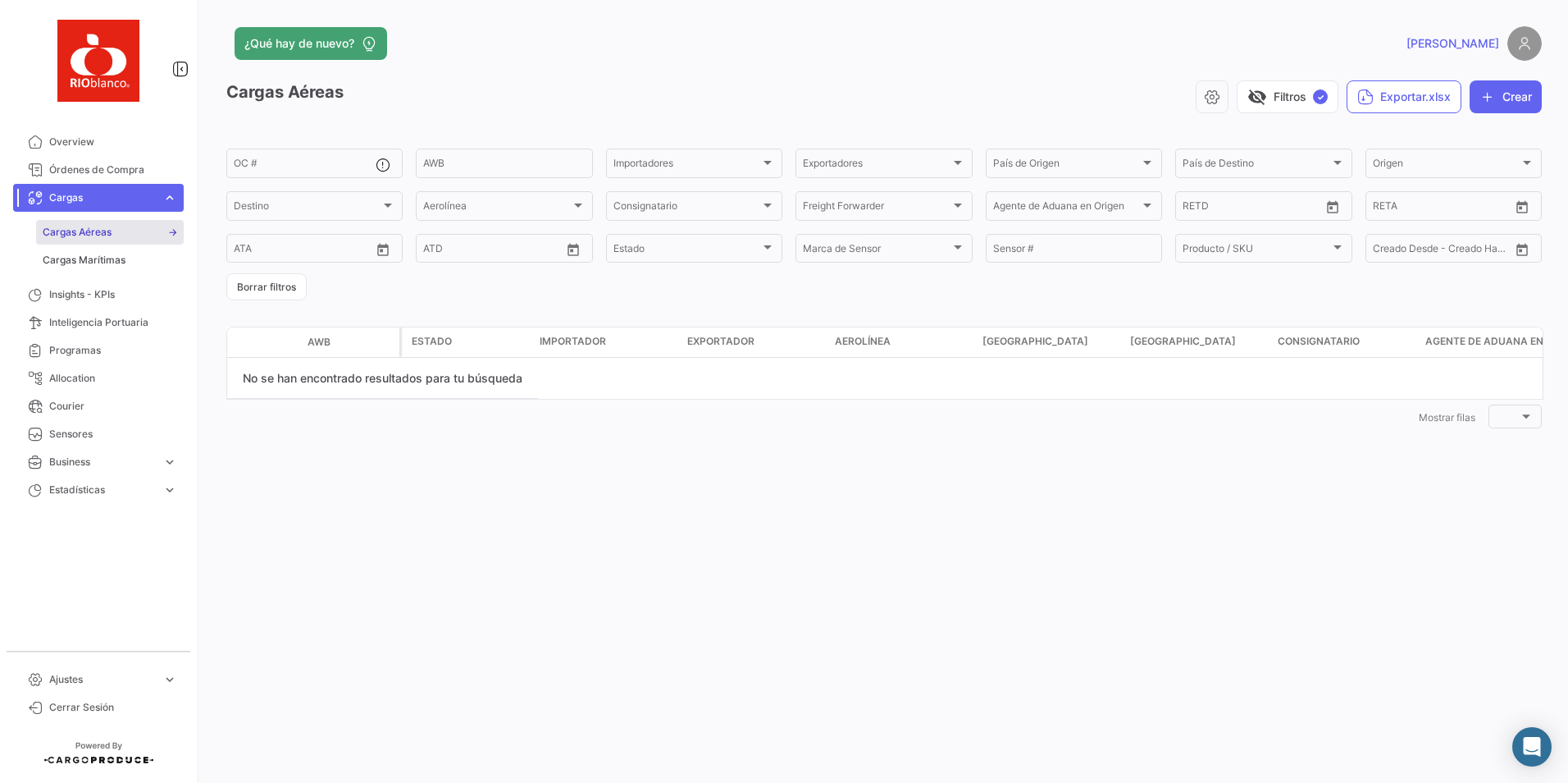
click at [76, 247] on span "Cargas Marítimas" at bounding box center [110, 260] width 148 height 28
click at [75, 260] on span "Cargas Marítimas" at bounding box center [84, 260] width 83 height 15
